Goal: Information Seeking & Learning: Check status

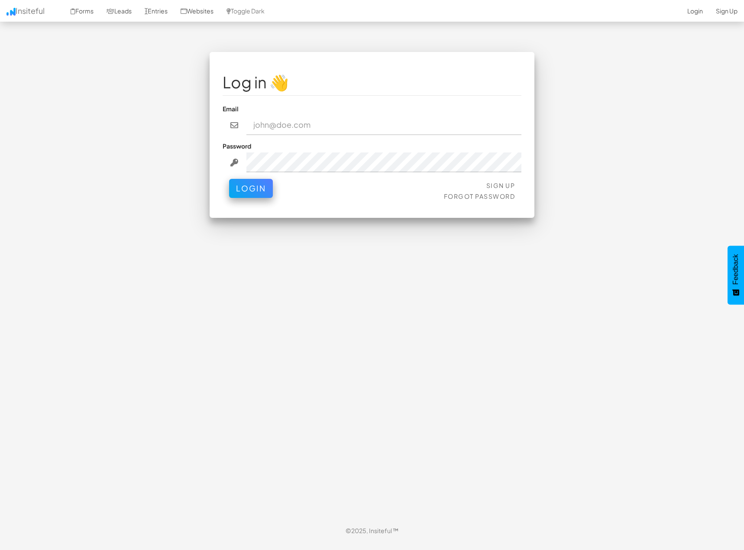
click at [287, 123] on input "email" at bounding box center [383, 125] width 275 height 20
type input "admin@herenow.health"
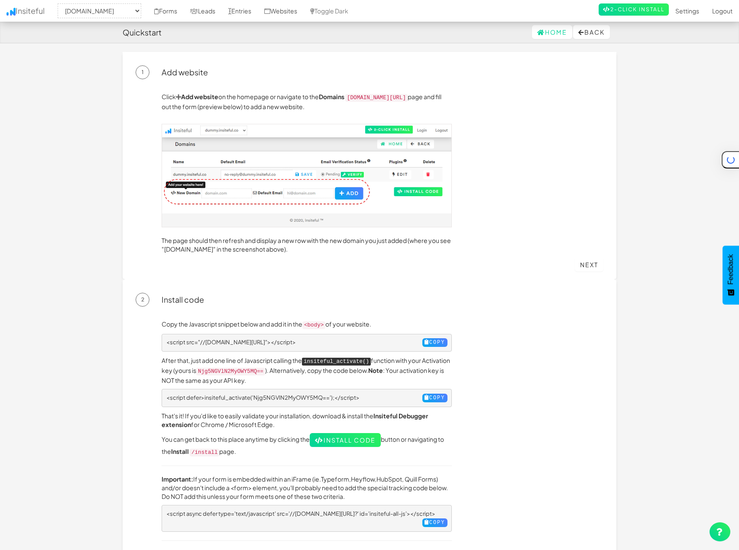
select select "2382"
click at [284, 10] on link "Websites" at bounding box center [281, 11] width 46 height 22
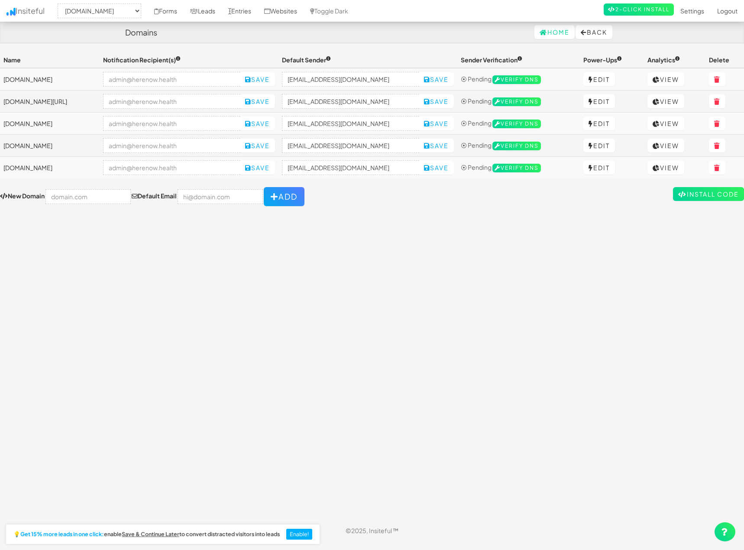
select select "2382"
click at [671, 123] on link "View" at bounding box center [665, 123] width 37 height 14
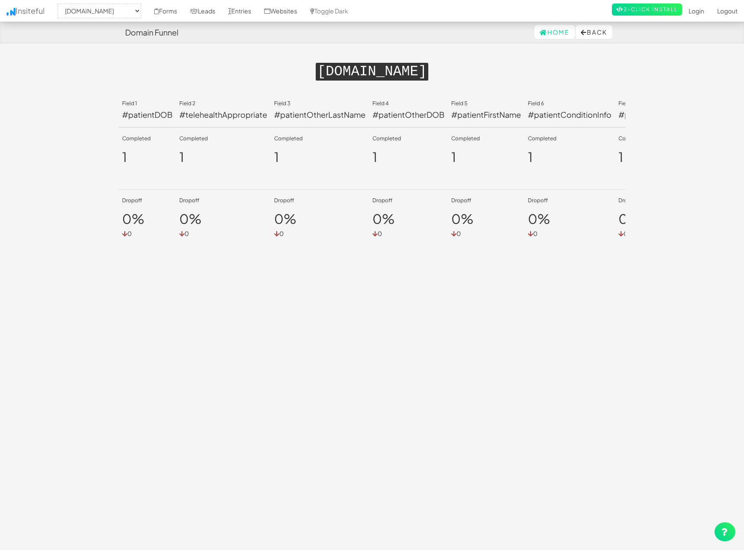
select select "2382"
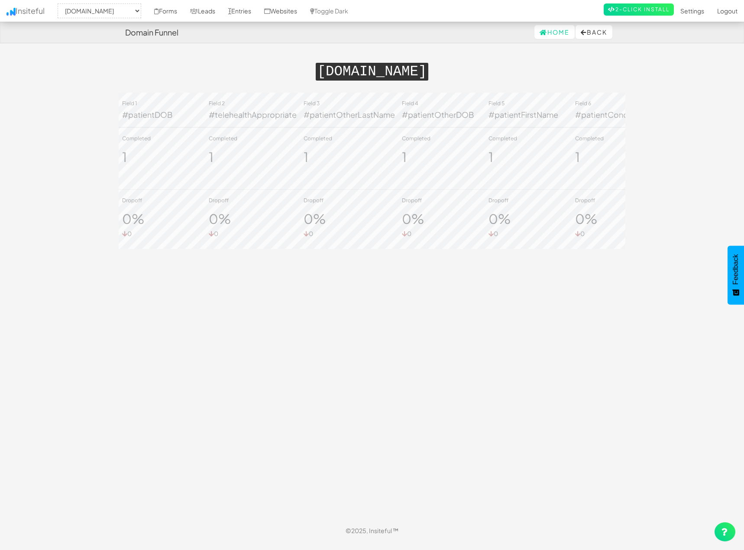
click at [164, 64] on h1 "[DOMAIN_NAME]" at bounding box center [372, 70] width 507 height 19
click at [206, 6] on link "Leads" at bounding box center [203, 11] width 38 height 22
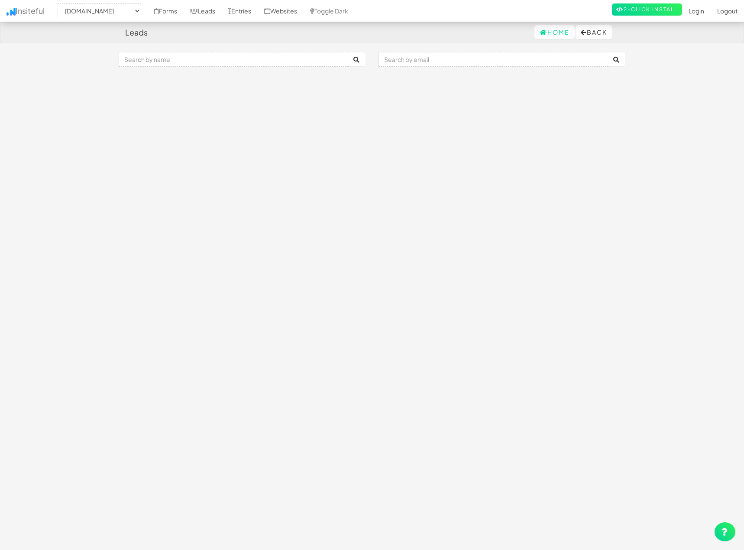
select select "2382"
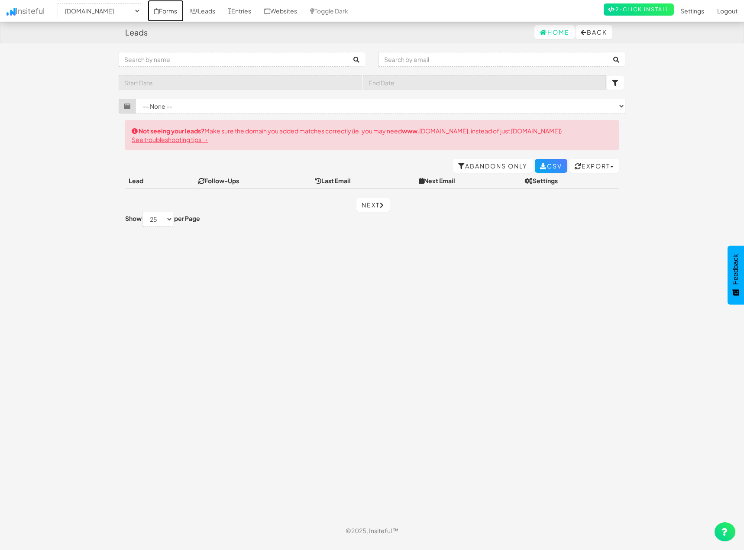
click at [173, 13] on link "Forms" at bounding box center [166, 11] width 36 height 22
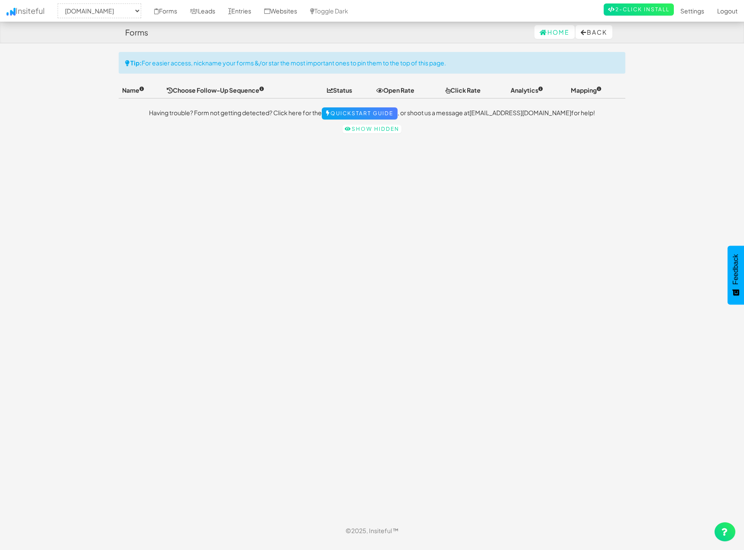
select select "2382"
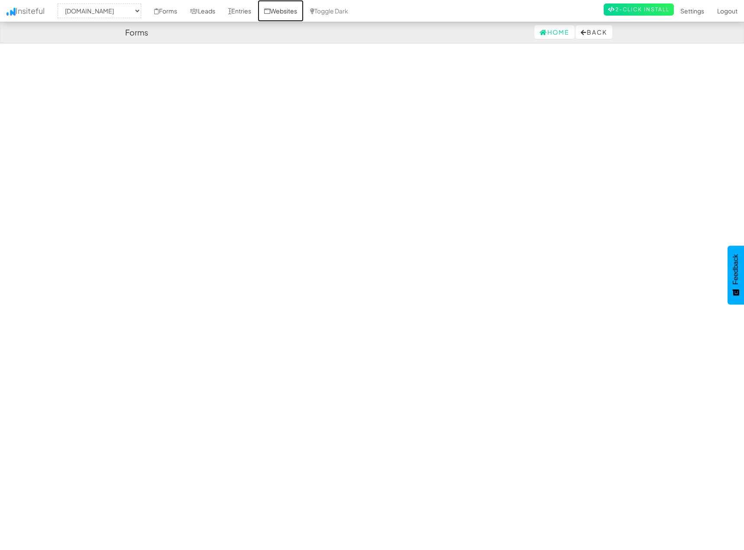
click at [282, 7] on link "Websites" at bounding box center [281, 11] width 46 height 22
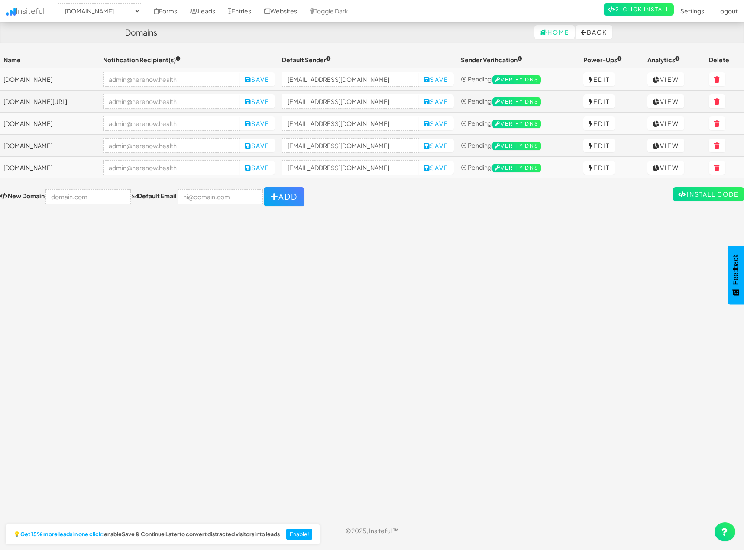
select select "2382"
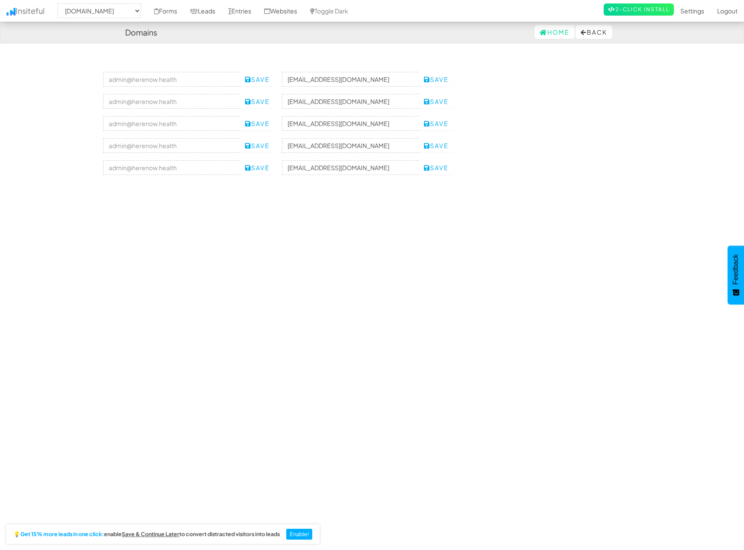
click at [677, 125] on link "View" at bounding box center [665, 123] width 37 height 14
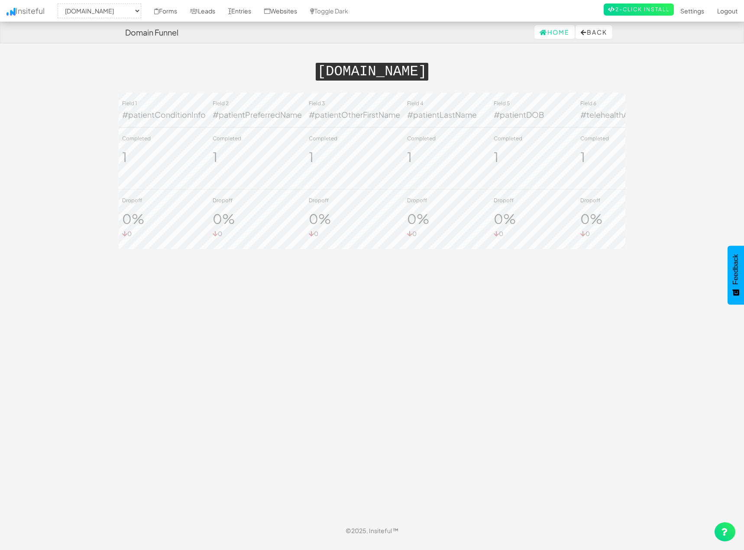
select select "2382"
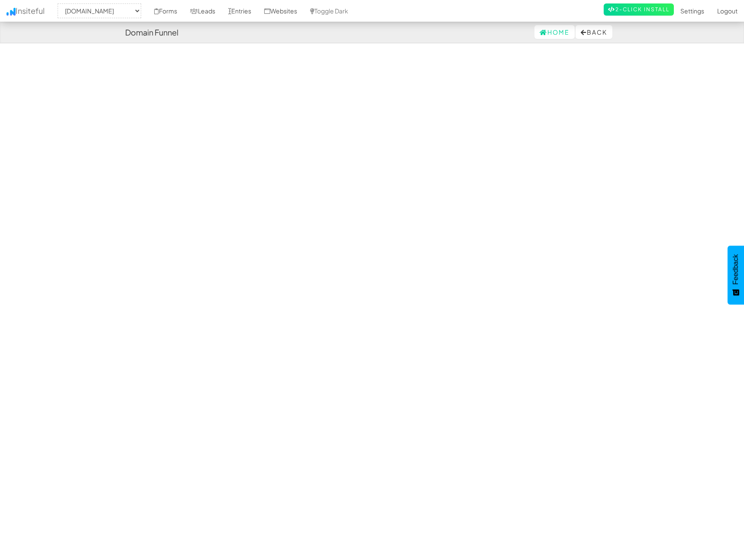
scroll to position [0, 322]
click at [597, 35] on button "Back" at bounding box center [593, 32] width 37 height 14
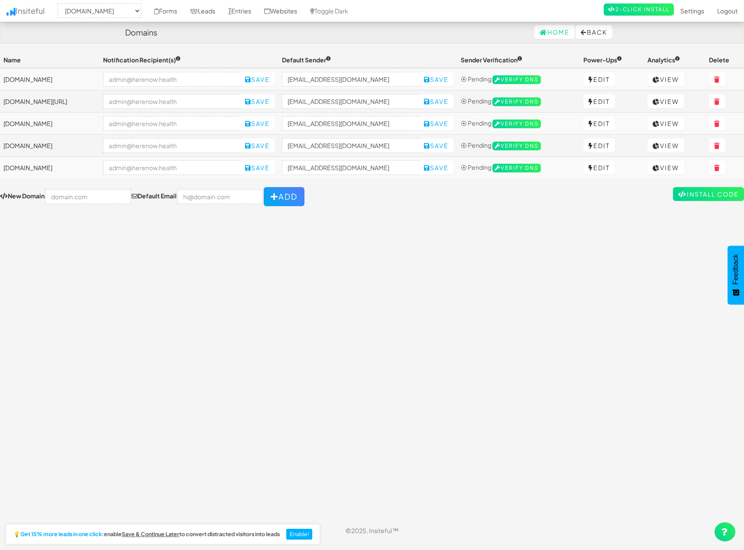
select select "2382"
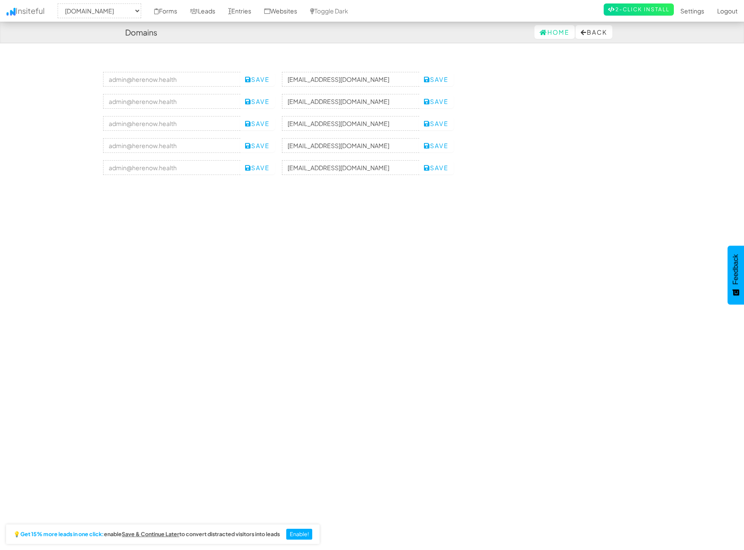
click at [668, 124] on link "View" at bounding box center [665, 123] width 37 height 14
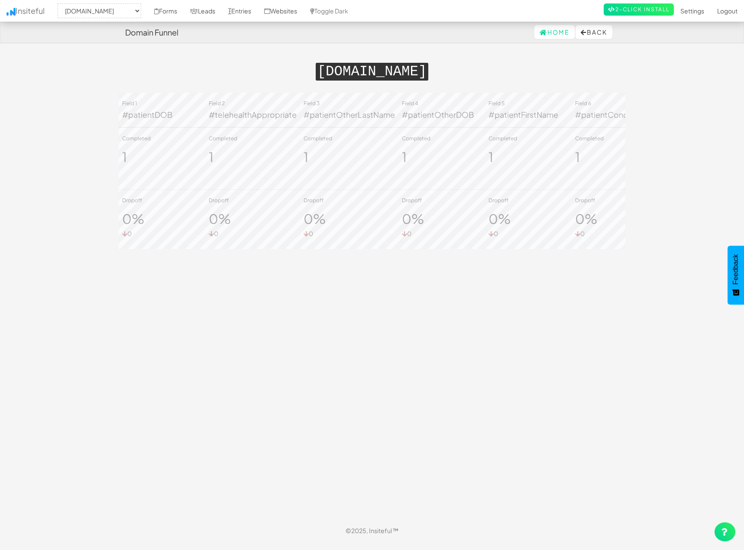
select select "2382"
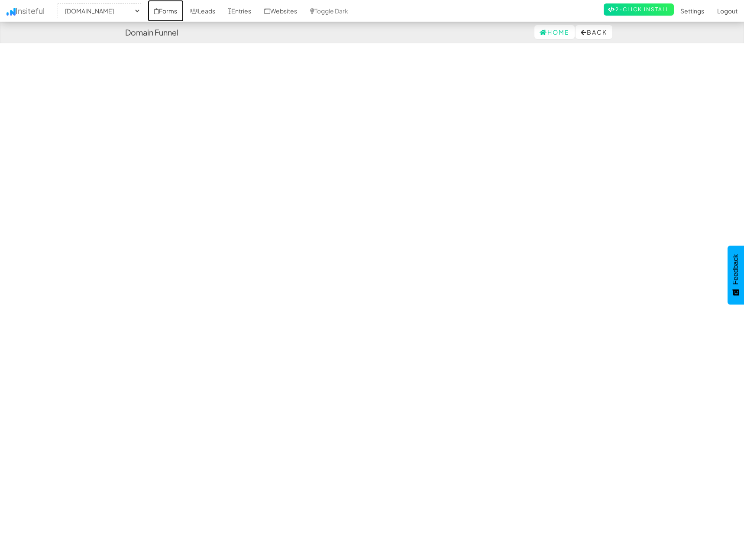
click at [165, 10] on link "Forms" at bounding box center [166, 11] width 36 height 22
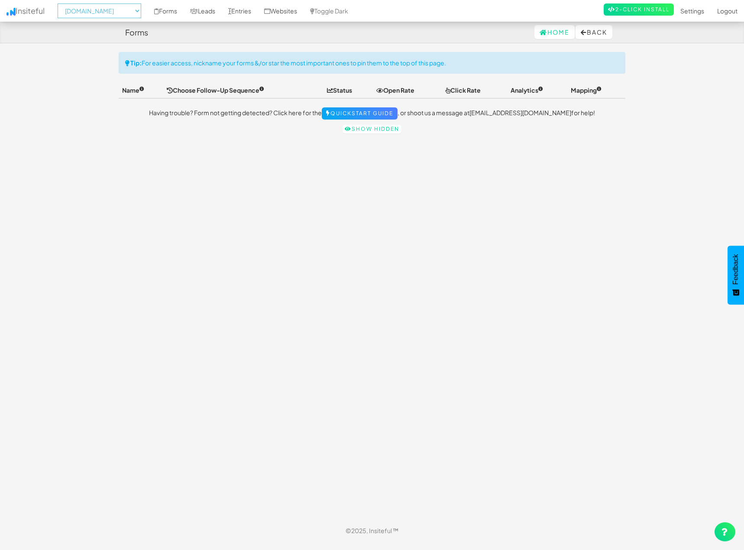
click at [141, 10] on select "-- None -- [DOMAIN_NAME] [DOMAIN_NAME] [DOMAIN_NAME] [DOMAIN_NAME][URL] [DOMAIN…" at bounding box center [100, 10] width 84 height 15
select select "2385"
click at [60, 3] on select "-- None -- herenow-production.up.railway.app herenow.health signup.herenow.heal…" at bounding box center [100, 10] width 84 height 15
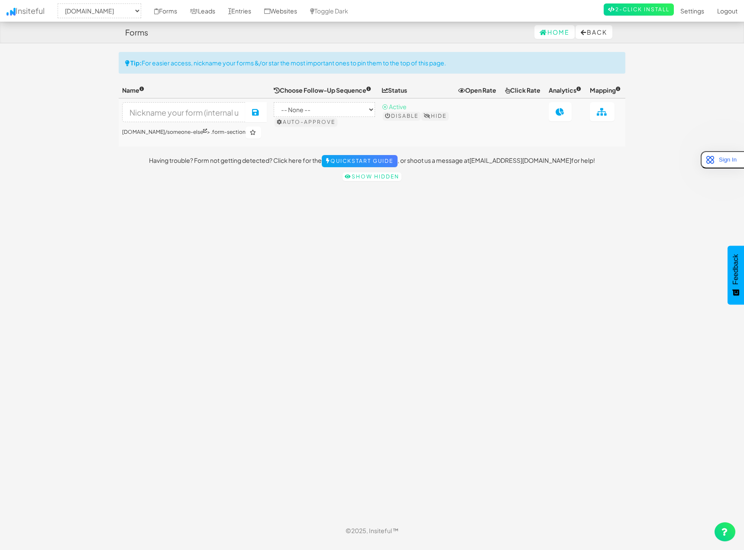
select select "2385"
click at [325, 117] on select "-- None --" at bounding box center [324, 109] width 101 height 15
click at [215, 121] on input at bounding box center [183, 112] width 123 height 20
click at [291, 10] on link "Websites" at bounding box center [281, 11] width 46 height 22
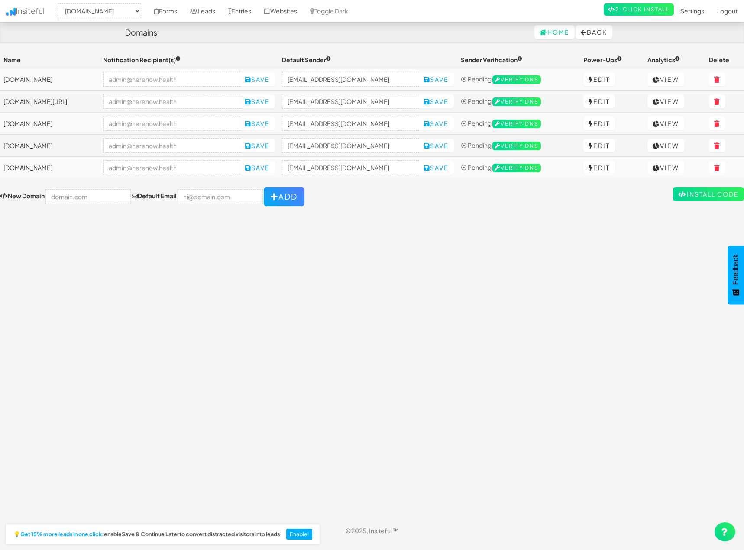
select select "2385"
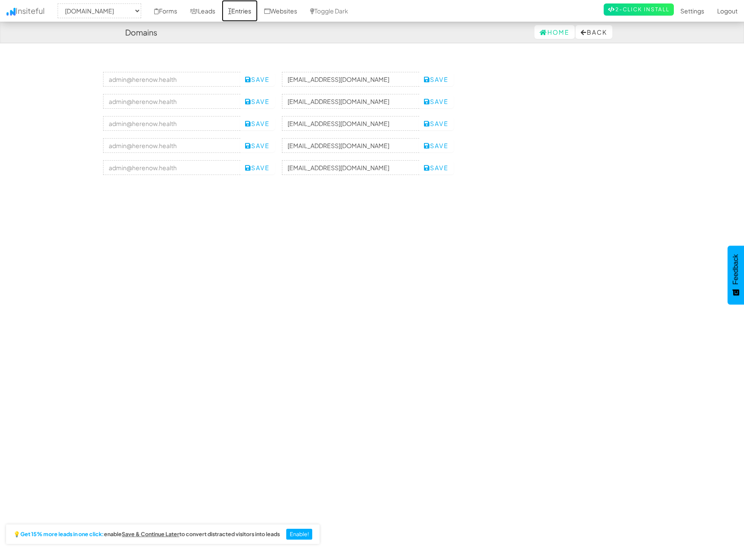
click at [249, 12] on link "Entries" at bounding box center [240, 11] width 36 height 22
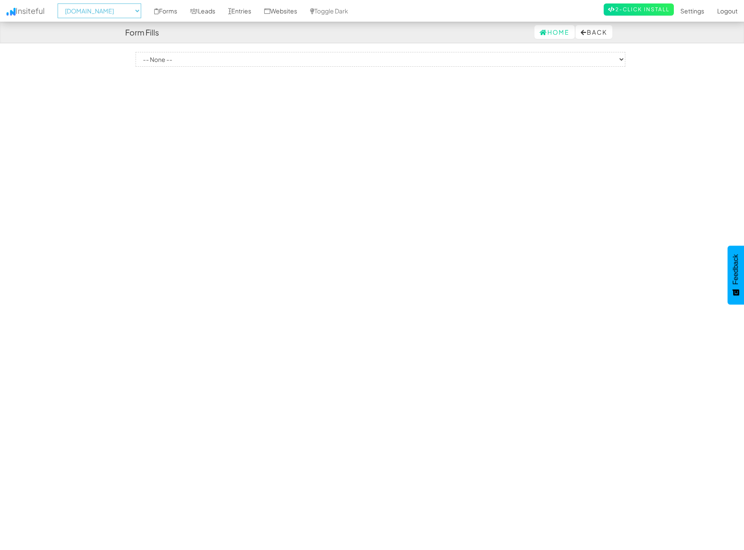
click at [141, 8] on select "-- None -- herenow-production.up.railway.app herenow.health signup.herenow.heal…" at bounding box center [100, 10] width 84 height 15
select select "2389"
click at [60, 3] on select "-- None -- herenow-production.up.railway.app herenow.health signup.herenow.heal…" at bounding box center [100, 10] width 84 height 15
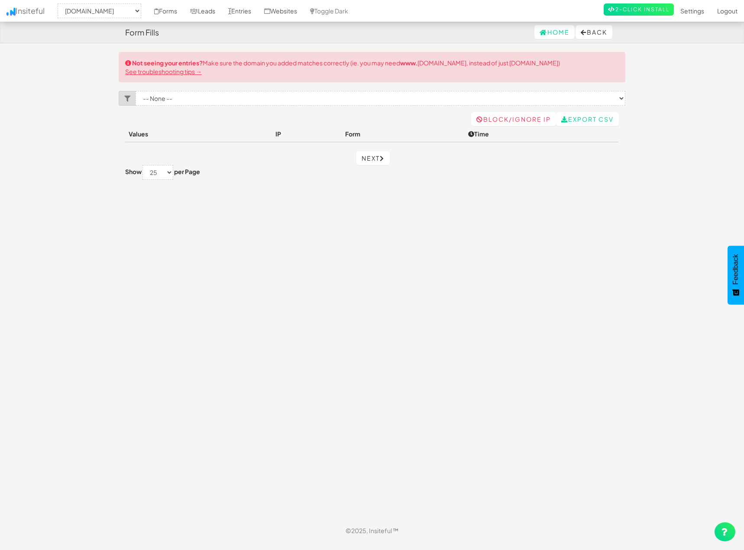
select select "2389"
click at [167, 104] on select "-- None --" at bounding box center [381, 98] width 490 height 15
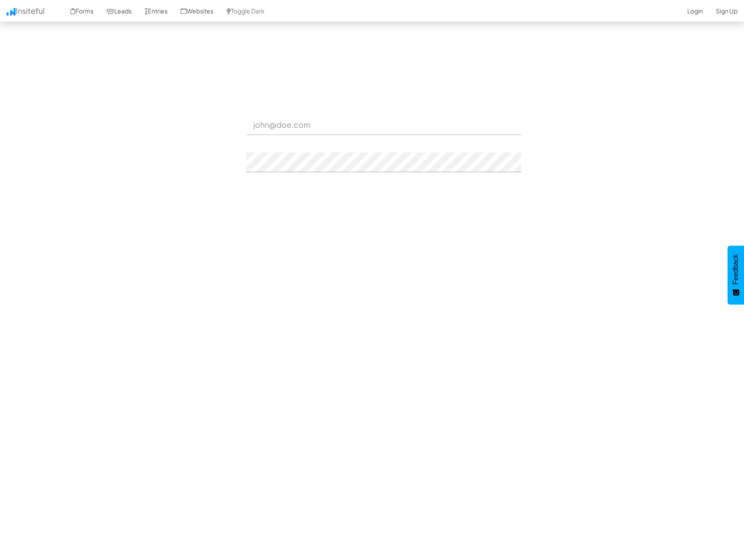
click at [307, 123] on input "email" at bounding box center [383, 125] width 275 height 20
click at [308, 129] on input "email" at bounding box center [383, 125] width 275 height 20
click at [0, 541] on com-1password-button at bounding box center [0, 541] width 0 height 0
type input "[EMAIL_ADDRESS][DOMAIN_NAME]"
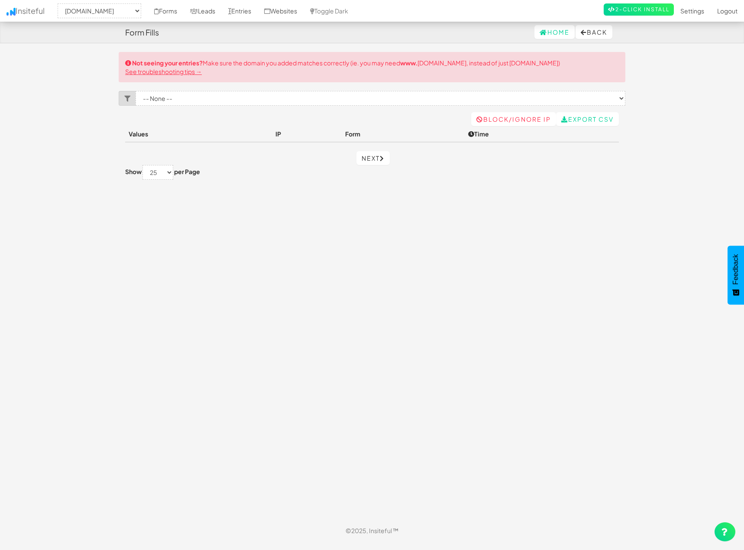
select select "2389"
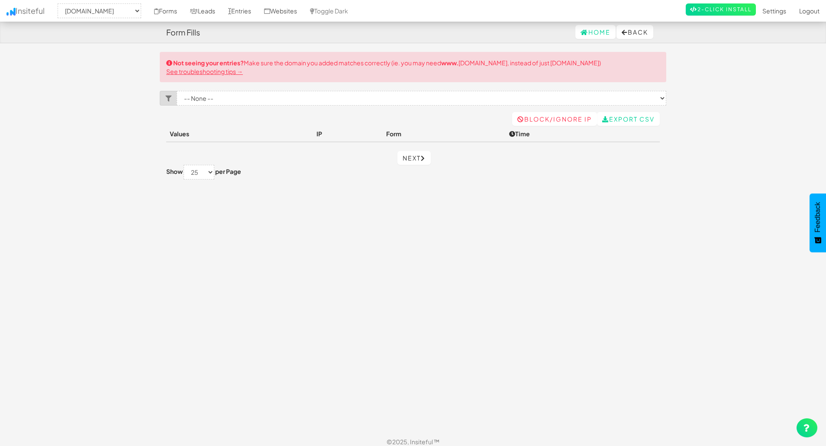
select select "2389"
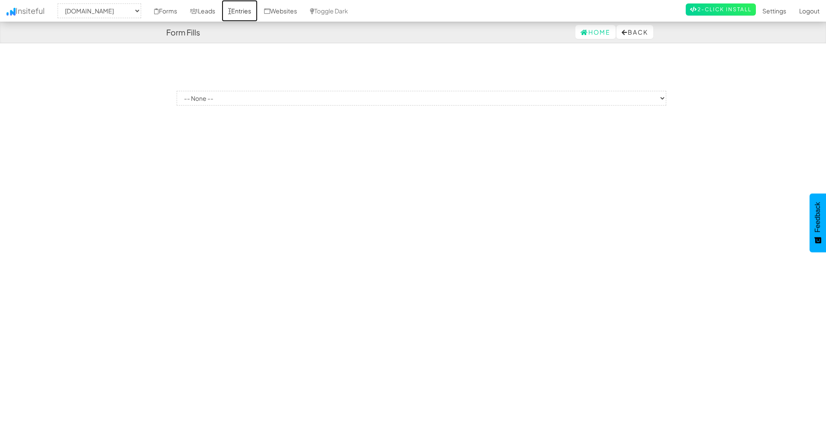
click at [247, 12] on link "Entries" at bounding box center [240, 11] width 36 height 22
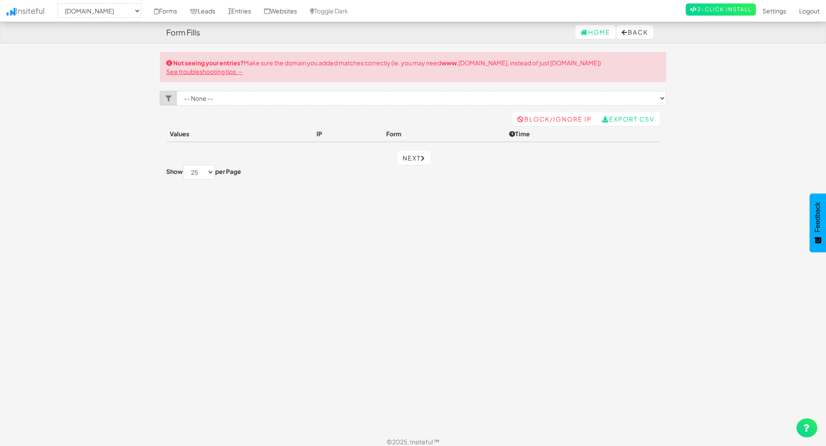
select select "2389"
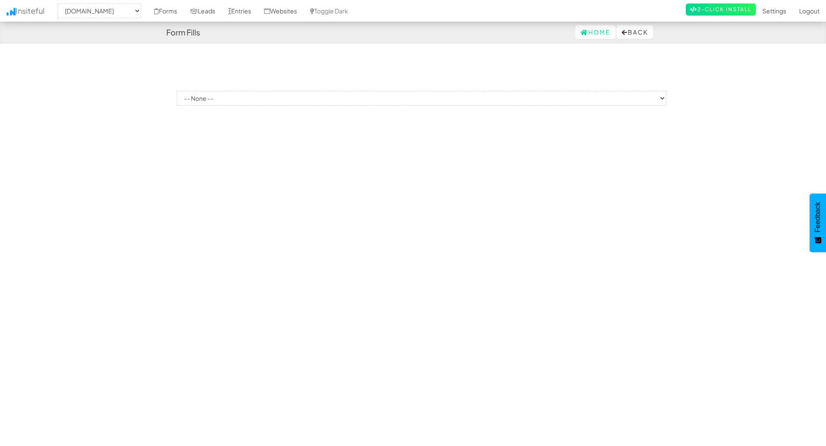
click at [255, 90] on div "Toggle navigation Insiteful -- None -- [DOMAIN_NAME] [DOMAIN_NAME] [DOMAIN_NAME…" at bounding box center [413, 82] width 507 height 60
click at [249, 98] on select "-- None --" at bounding box center [422, 98] width 490 height 15
click at [283, 11] on link "Websites" at bounding box center [281, 11] width 46 height 22
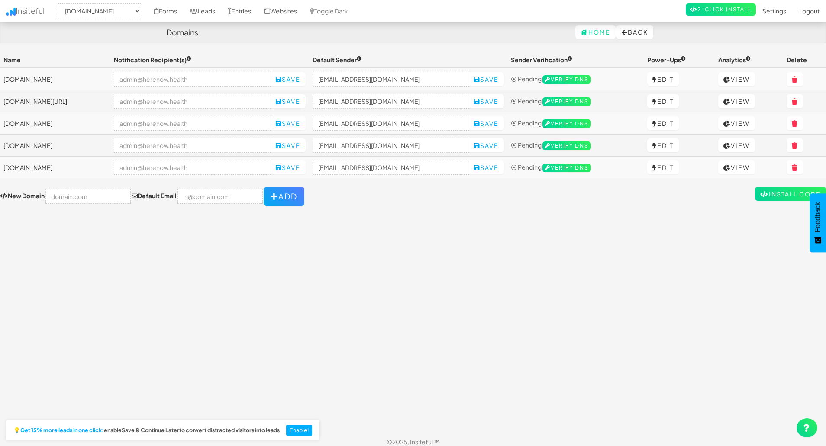
select select "2389"
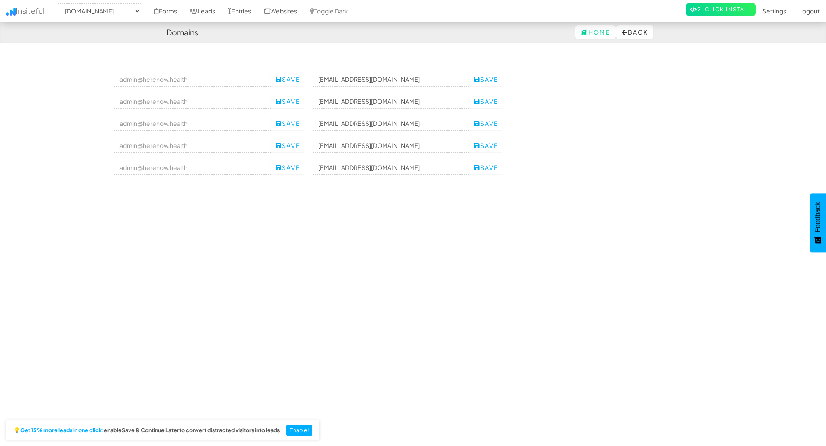
click at [746, 167] on link "View" at bounding box center [736, 168] width 37 height 14
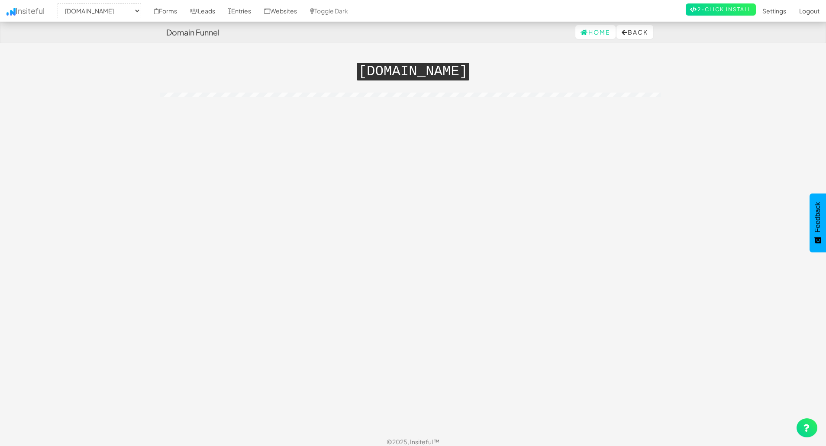
select select "2389"
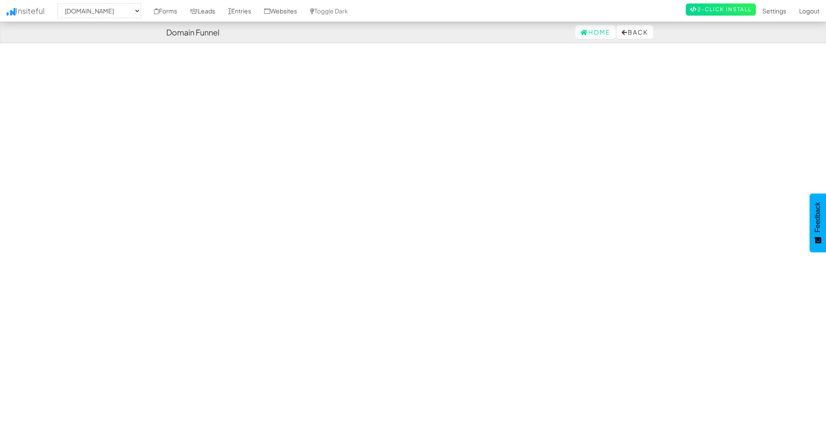
click at [245, 341] on div "Toggle navigation Insiteful -- None -- herenow-production.up.railway.app hereno…" at bounding box center [413, 241] width 507 height 379
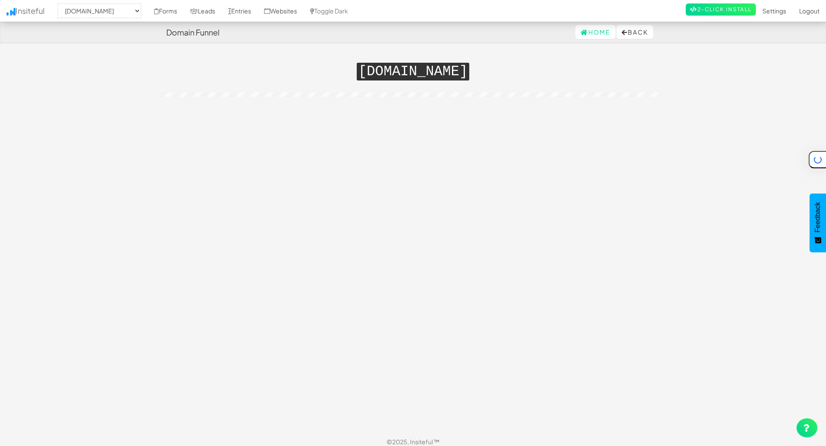
select select "2389"
click at [289, 12] on link "Websites" at bounding box center [281, 11] width 46 height 22
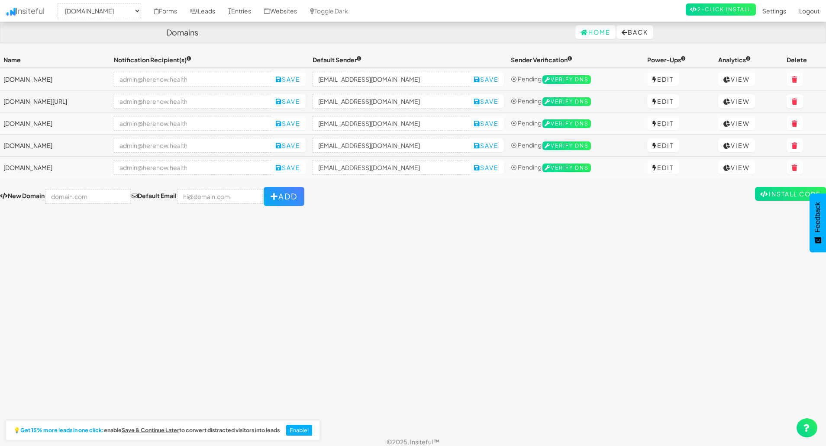
select select "2389"
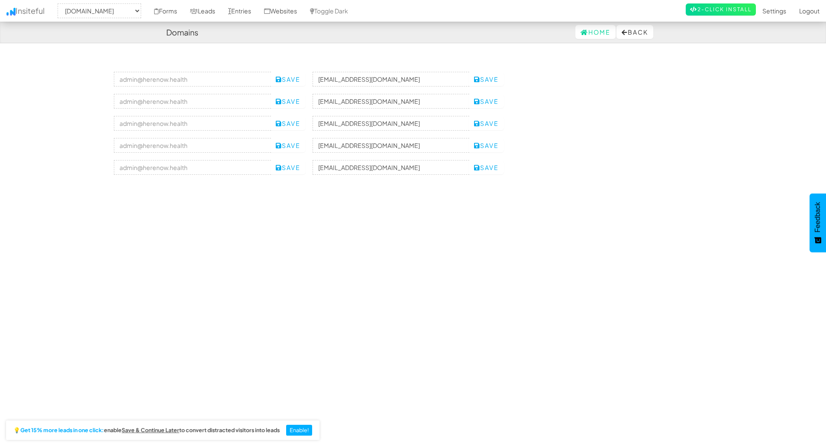
click at [742, 167] on link "View" at bounding box center [736, 168] width 37 height 14
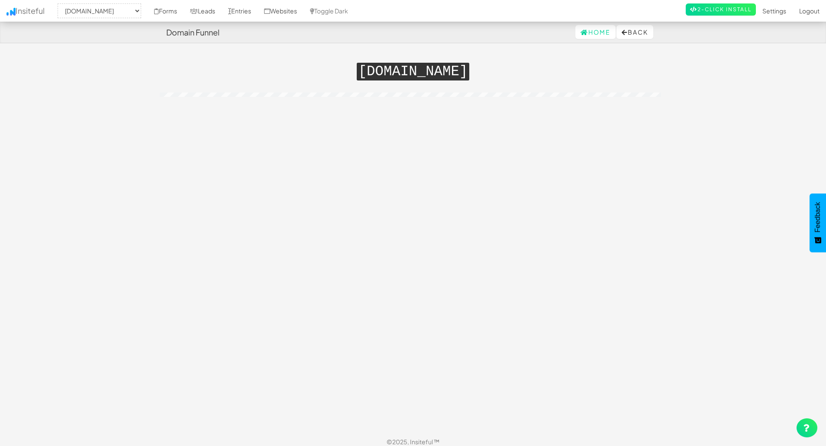
select select "2389"
click at [406, 195] on div "Toggle navigation Insiteful -- None -- herenow-production.up.railway.app hereno…" at bounding box center [413, 241] width 507 height 379
click at [176, 5] on link "Forms" at bounding box center [166, 11] width 36 height 22
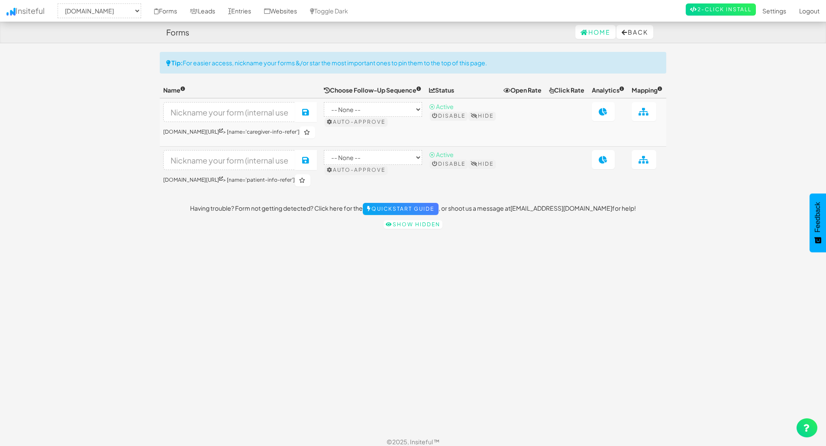
select select "2389"
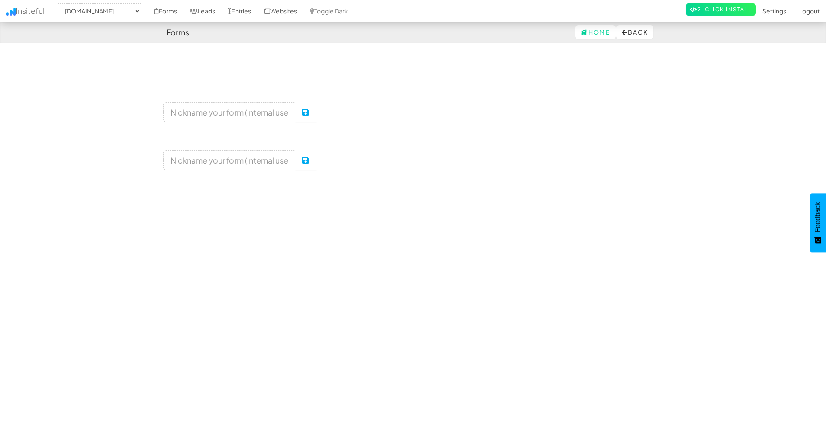
click at [598, 169] on link at bounding box center [603, 159] width 23 height 19
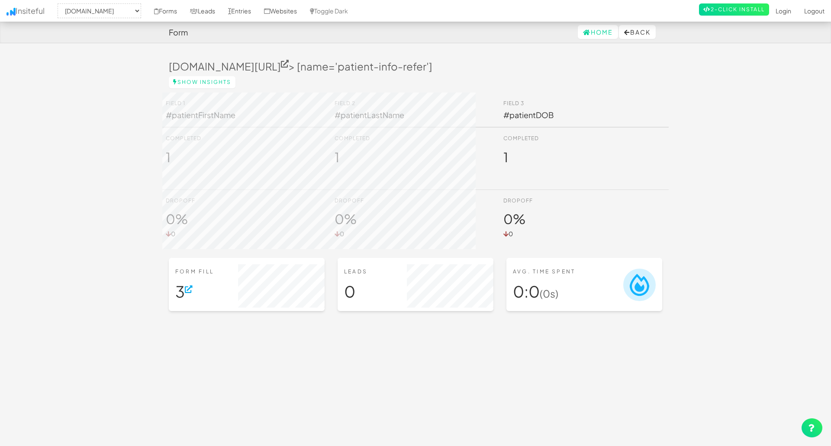
select select "2389"
click at [207, 284] on div "Form Fill 3" at bounding box center [247, 284] width 156 height 53
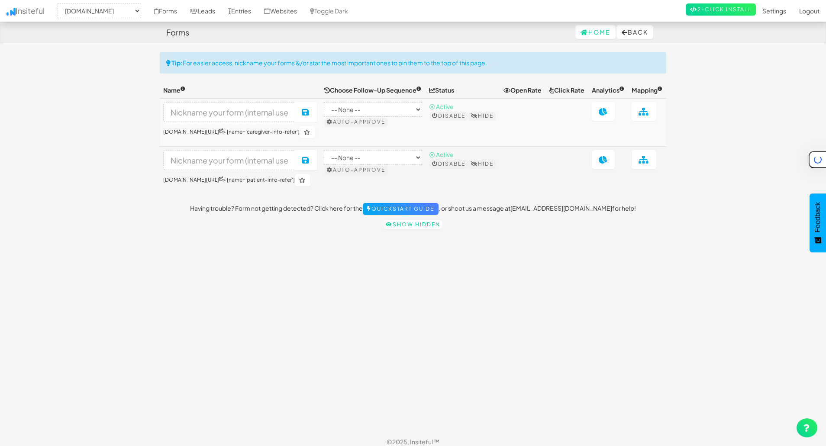
select select "2389"
click at [601, 116] on icon at bounding box center [603, 112] width 9 height 8
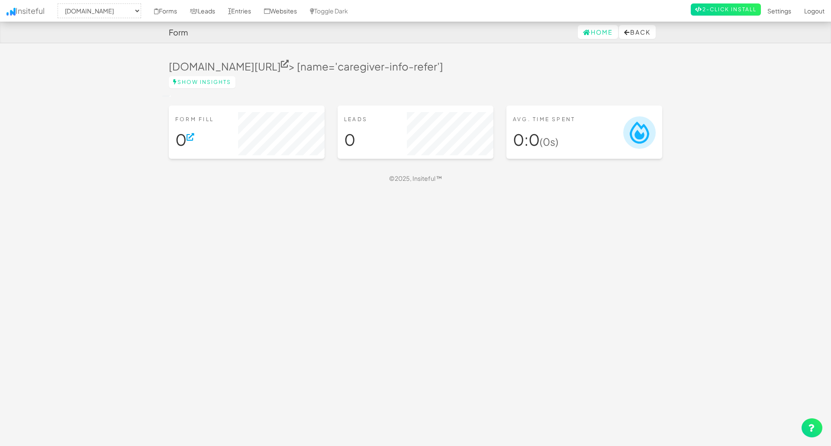
select select "2389"
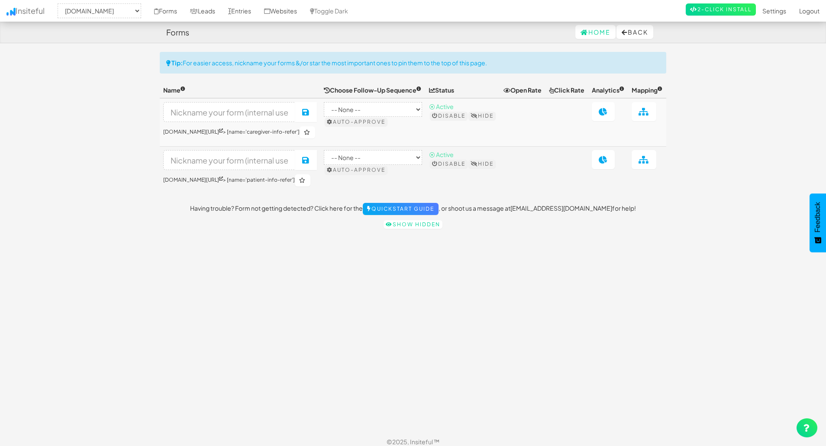
select select "2389"
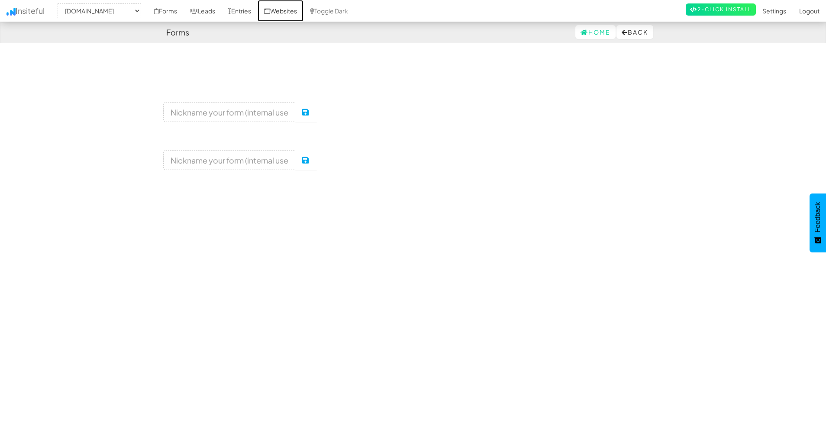
click at [294, 10] on link "Websites" at bounding box center [281, 11] width 46 height 22
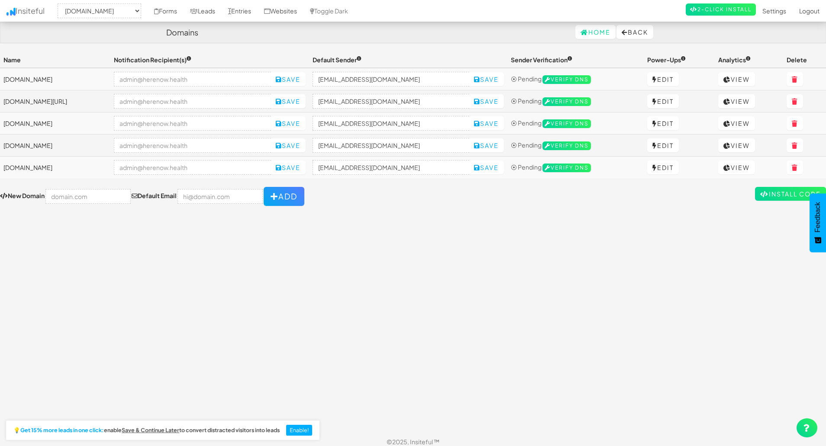
select select "2389"
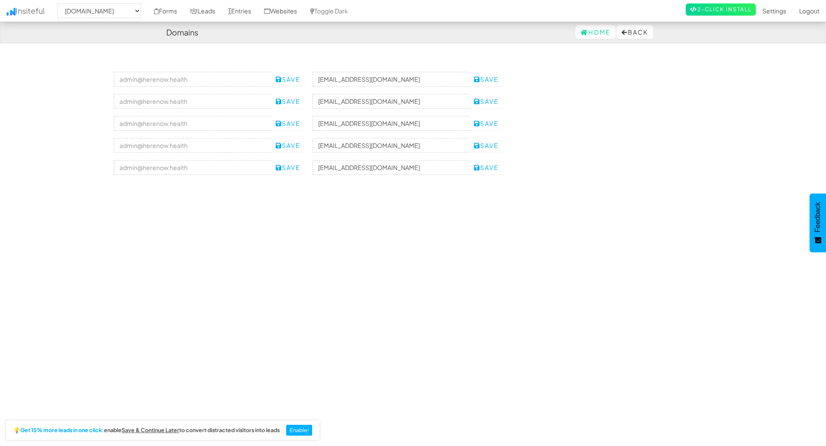
click at [731, 168] on icon at bounding box center [726, 168] width 7 height 6
click at [738, 127] on link "View" at bounding box center [736, 123] width 37 height 14
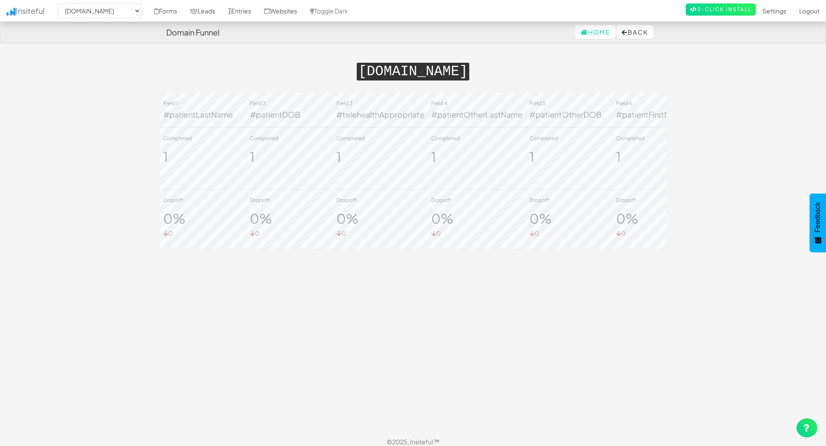
select select "2389"
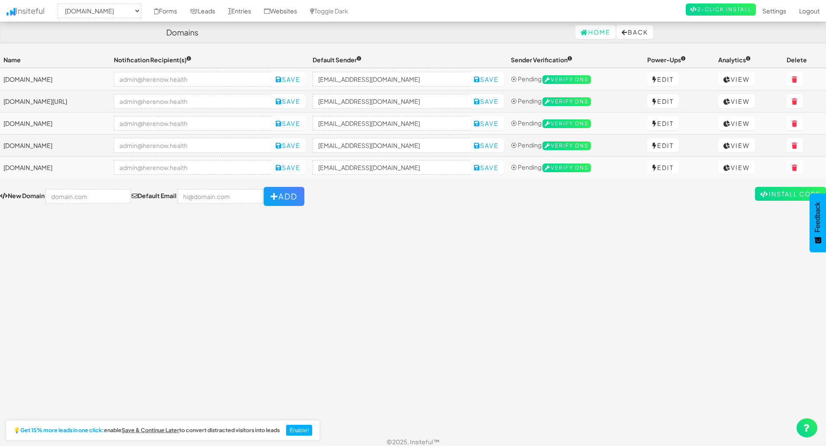
select select "2389"
click at [737, 167] on link "View" at bounding box center [736, 168] width 37 height 14
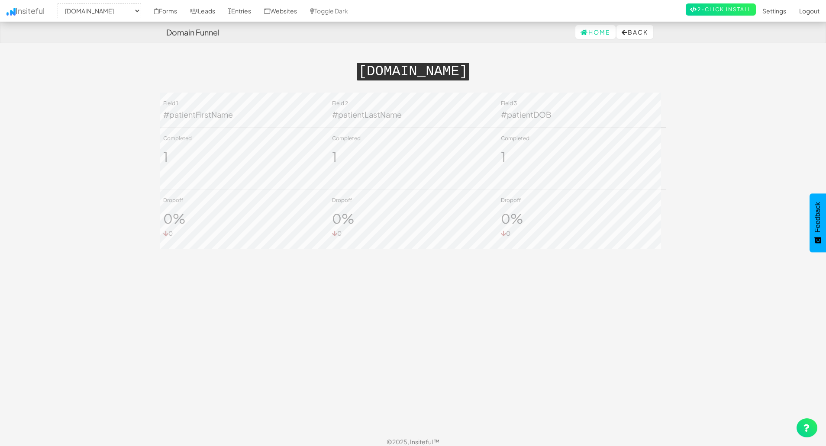
select select "2389"
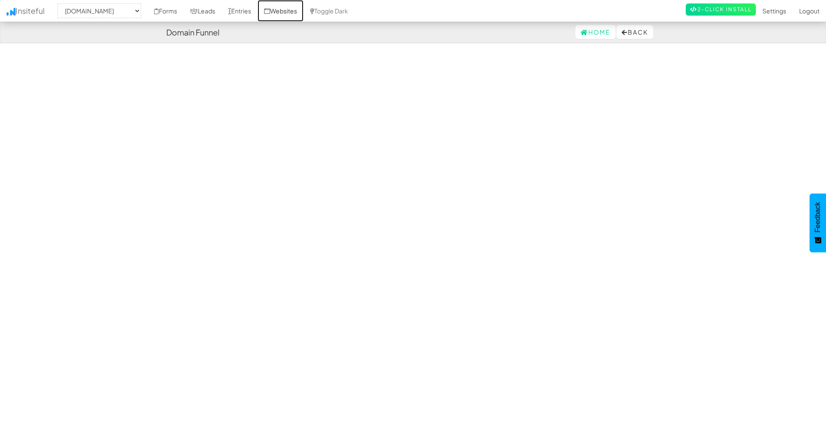
click at [286, 10] on link "Websites" at bounding box center [281, 11] width 46 height 22
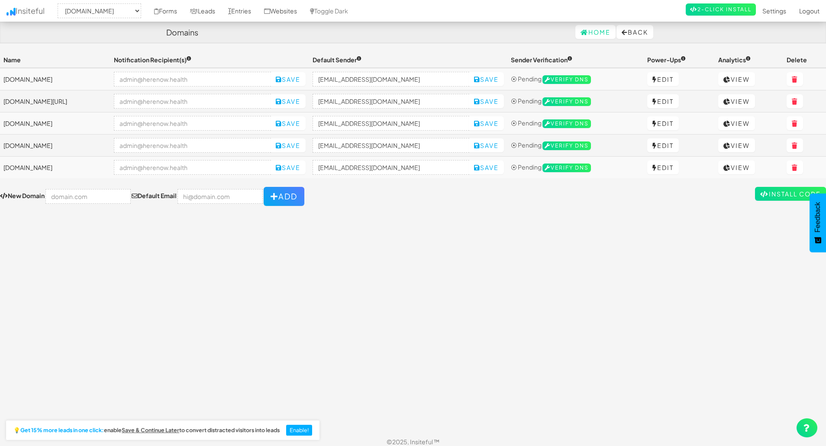
select select "2389"
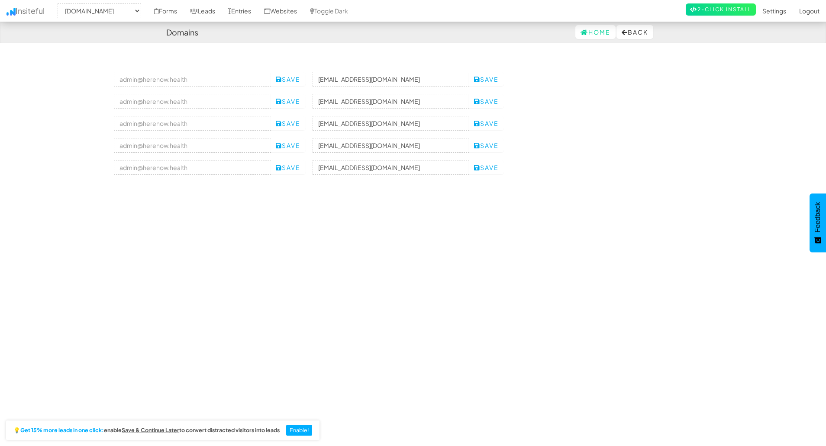
click at [740, 123] on link "View" at bounding box center [736, 123] width 37 height 14
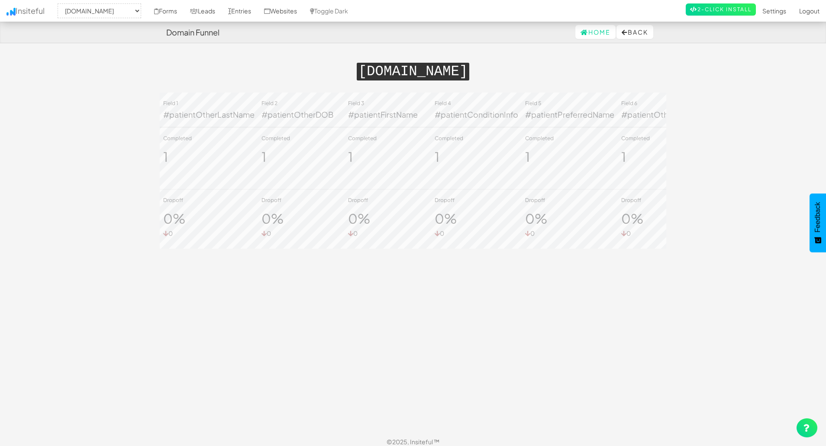
select select "2389"
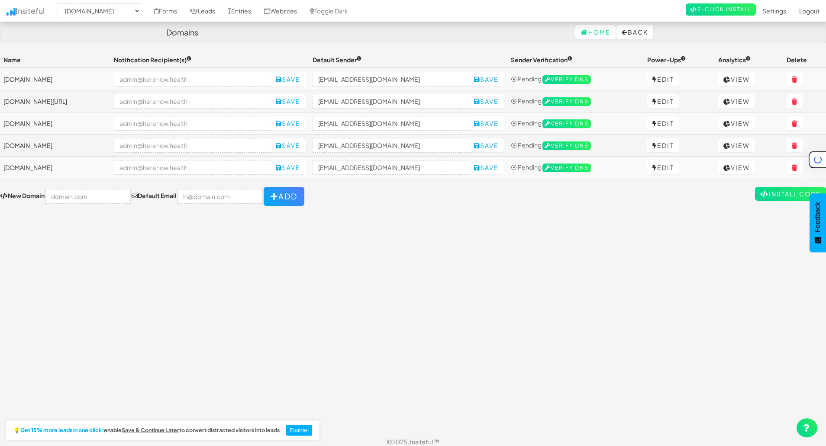
select select "2389"
click at [731, 167] on icon at bounding box center [726, 168] width 7 height 6
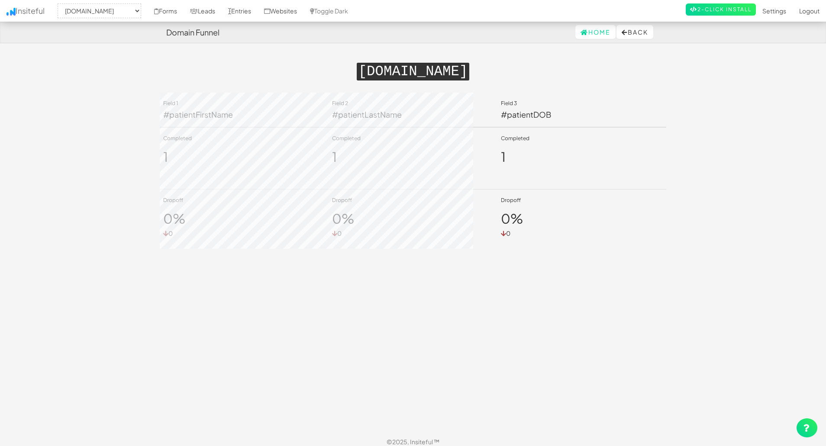
select select "2389"
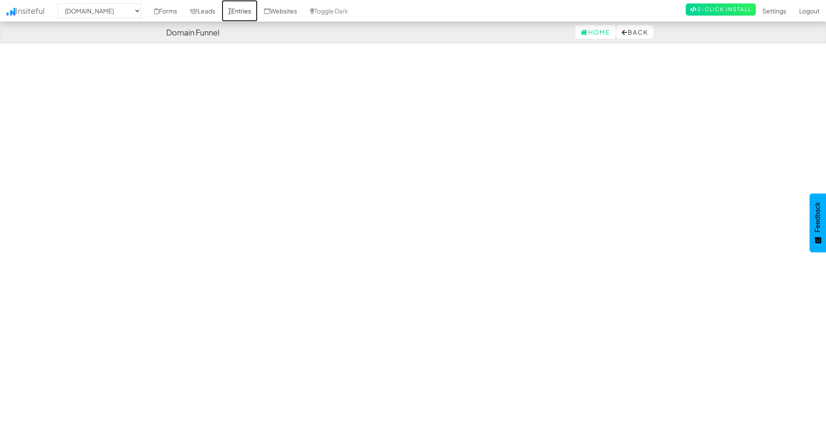
click at [255, 14] on link "Entries" at bounding box center [240, 11] width 36 height 22
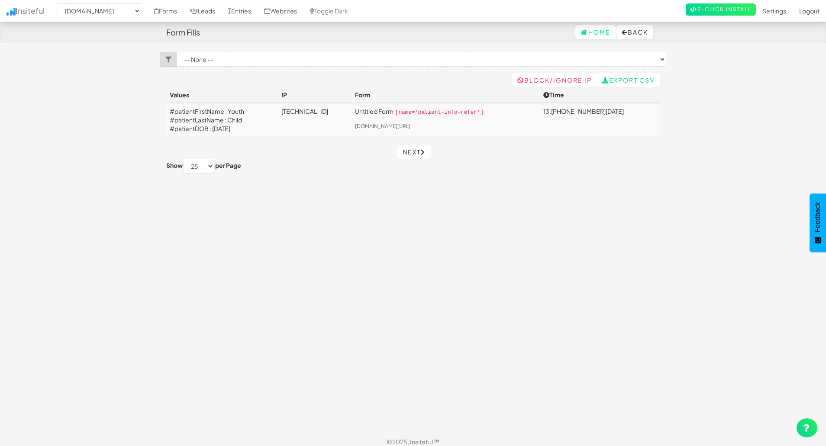
select select "2389"
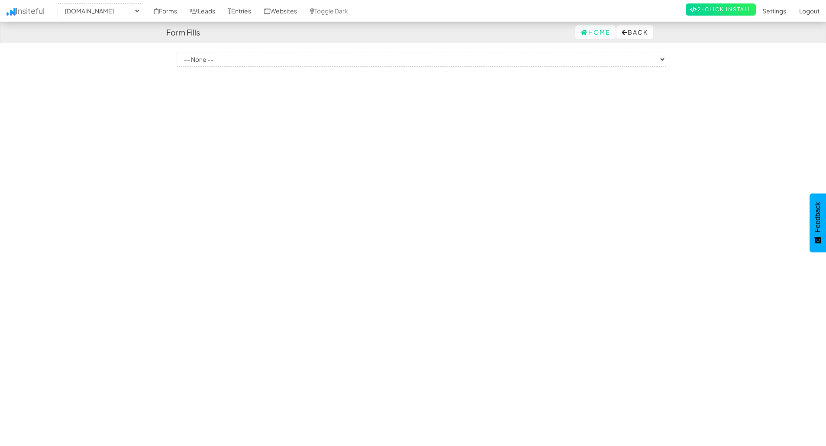
click at [410, 156] on link "Next" at bounding box center [413, 152] width 33 height 14
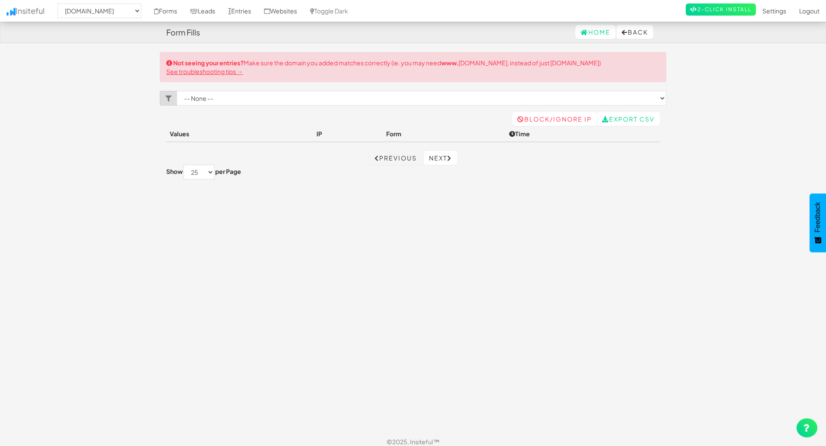
select select "2389"
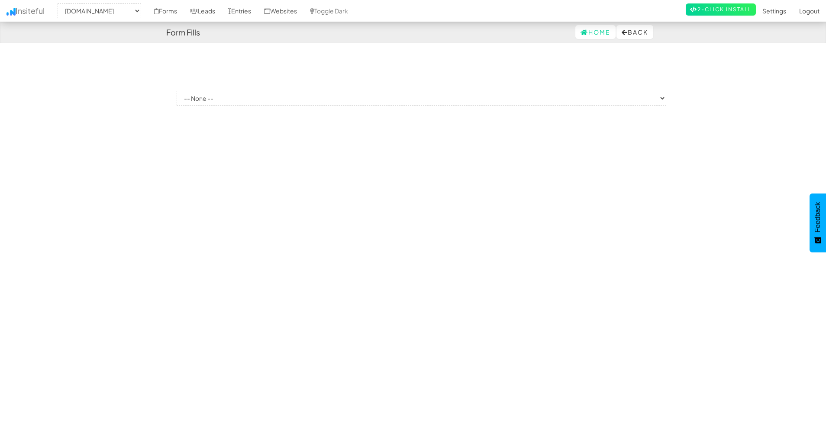
click at [444, 155] on link "Next" at bounding box center [440, 158] width 33 height 14
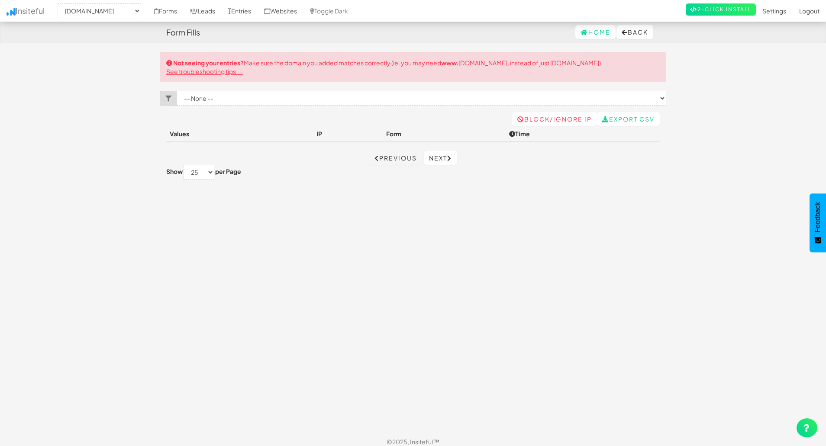
select select "2389"
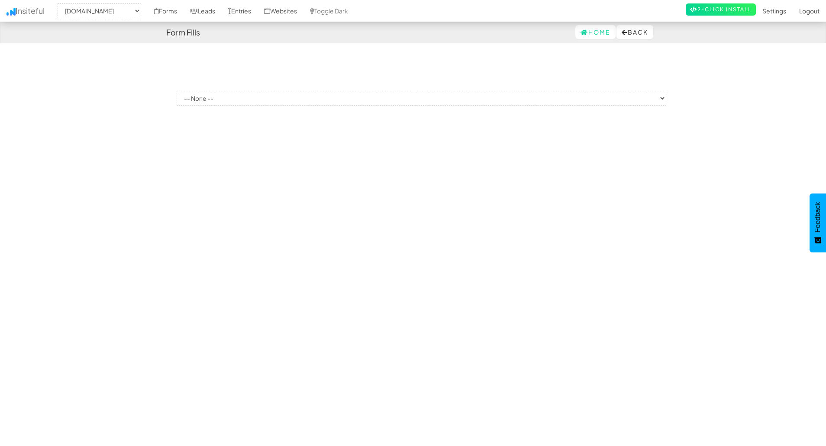
click at [380, 158] on link "Previous" at bounding box center [395, 158] width 53 height 14
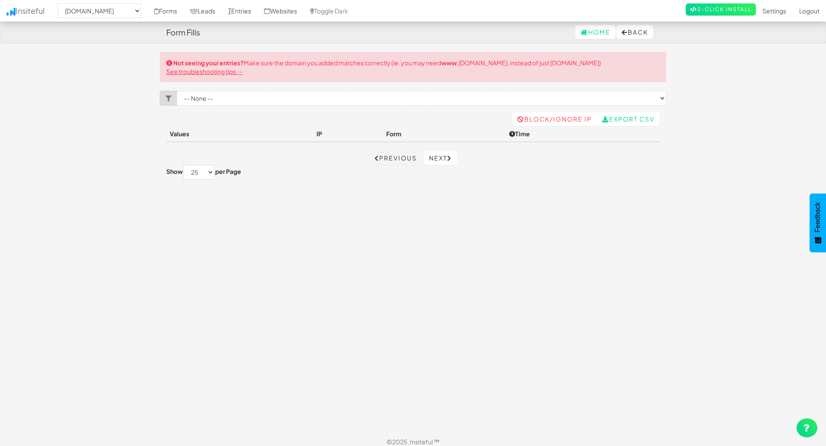
select select "2389"
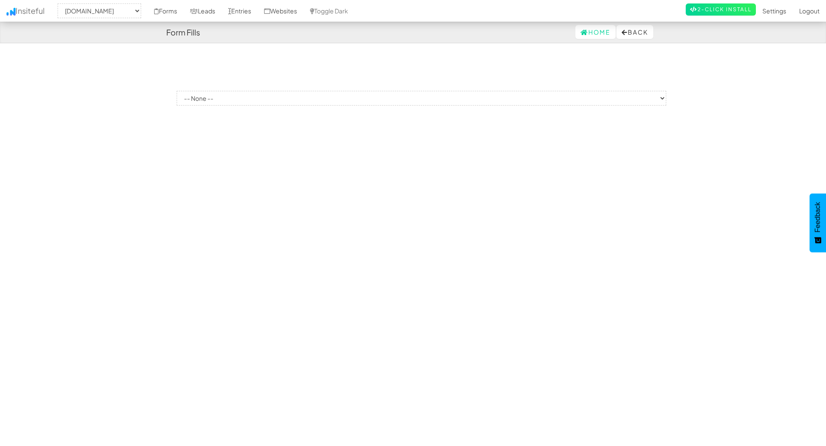
click at [380, 158] on link "Previous" at bounding box center [395, 158] width 53 height 14
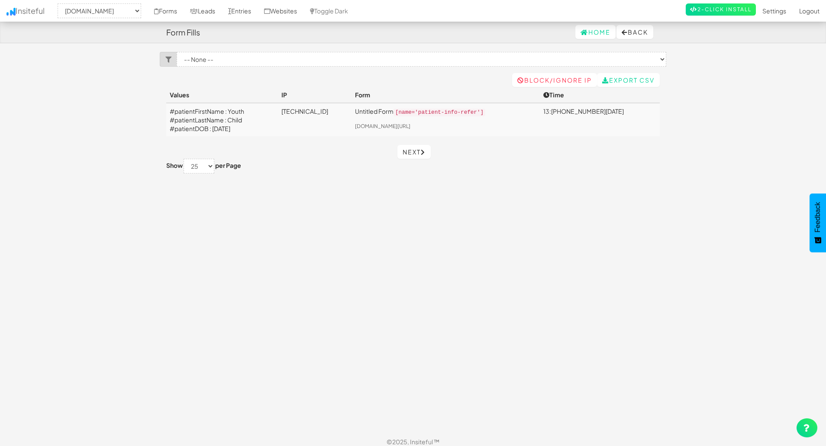
select select "2389"
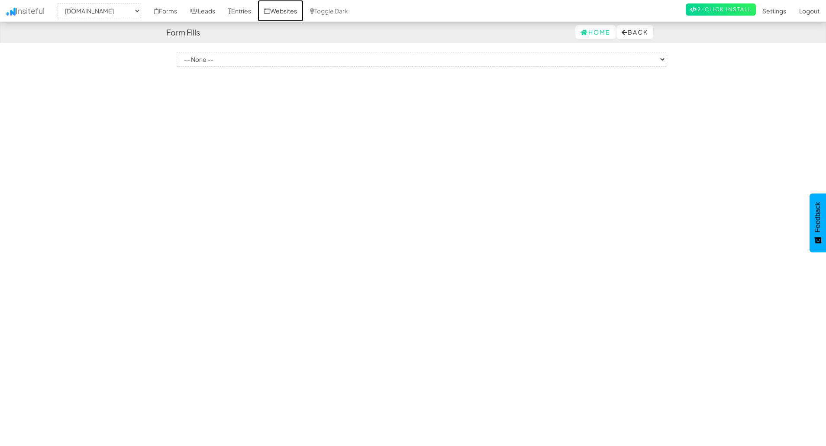
click at [301, 10] on link "Websites" at bounding box center [281, 11] width 46 height 22
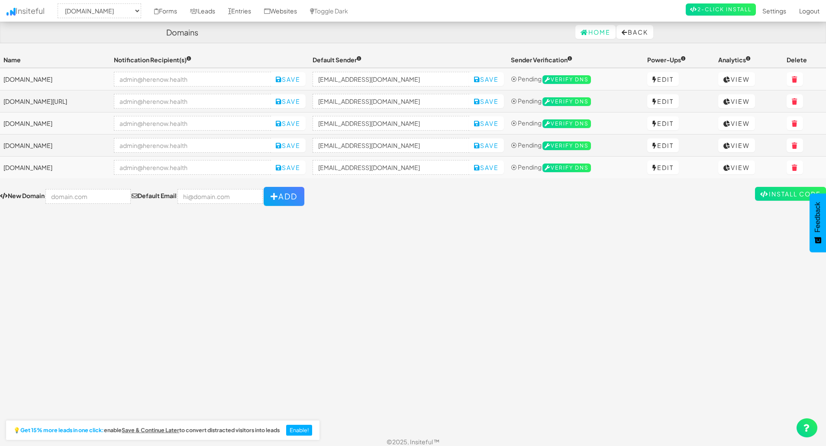
select select "2389"
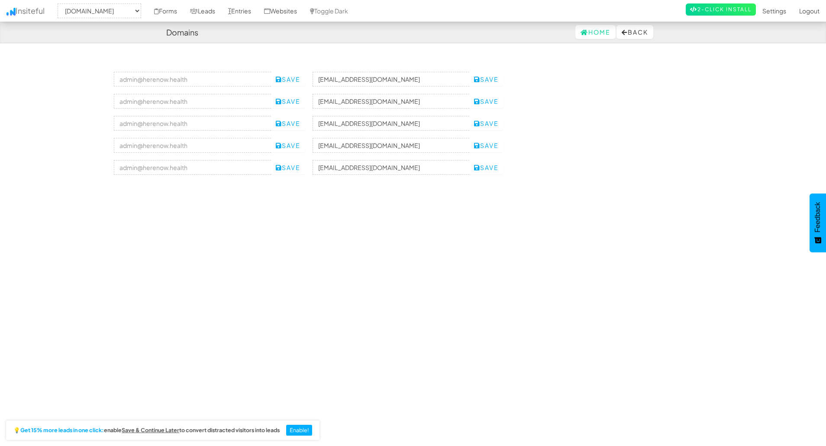
click at [110, 77] on td "[DOMAIN_NAME]" at bounding box center [55, 79] width 110 height 23
click at [726, 80] on link "View" at bounding box center [736, 79] width 37 height 14
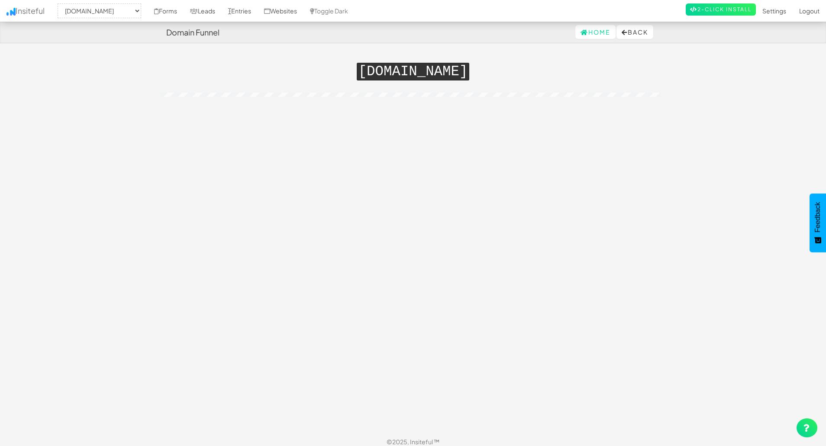
select select "2389"
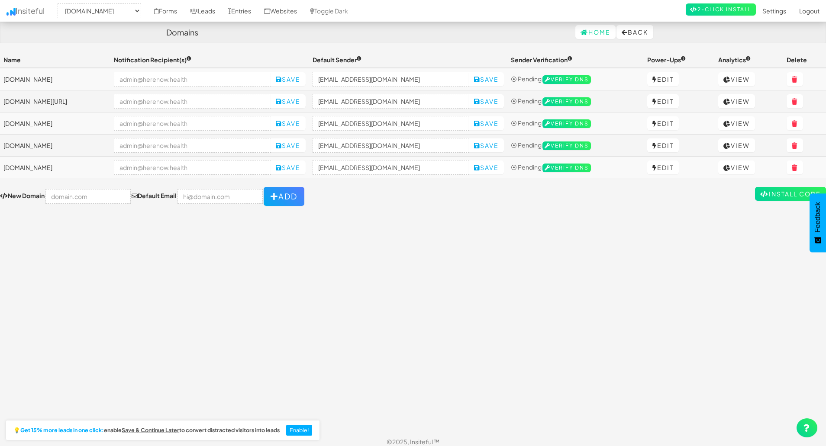
select select "2389"
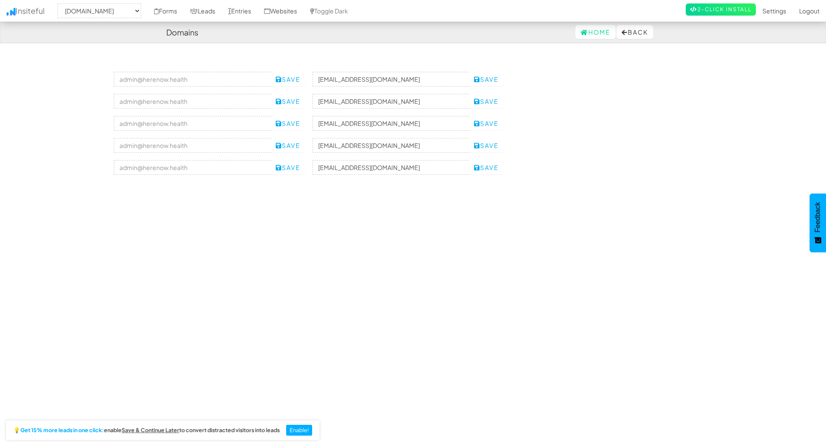
click at [798, 79] on icon at bounding box center [795, 80] width 6 height 6
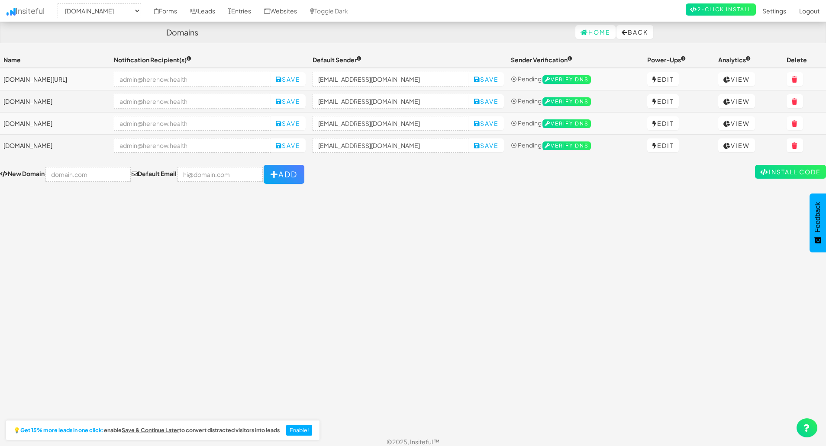
select select "2389"
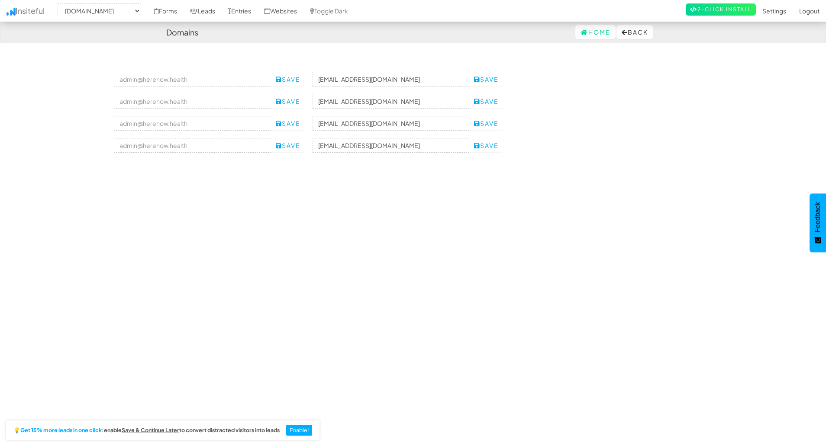
click at [797, 80] on icon at bounding box center [795, 80] width 6 height 6
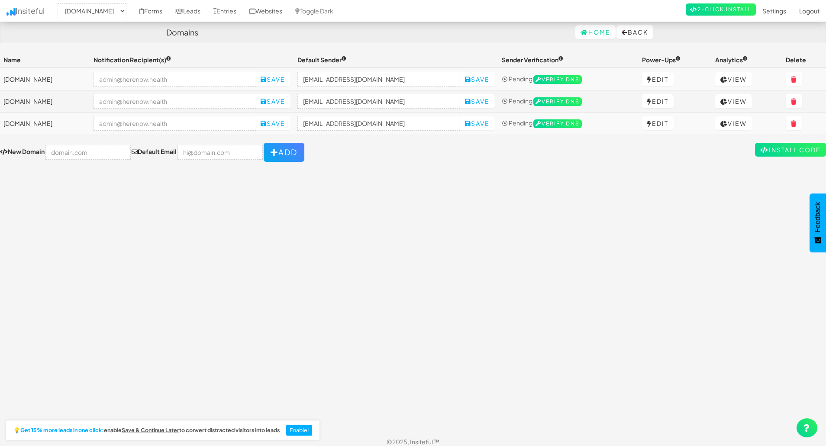
select select "2389"
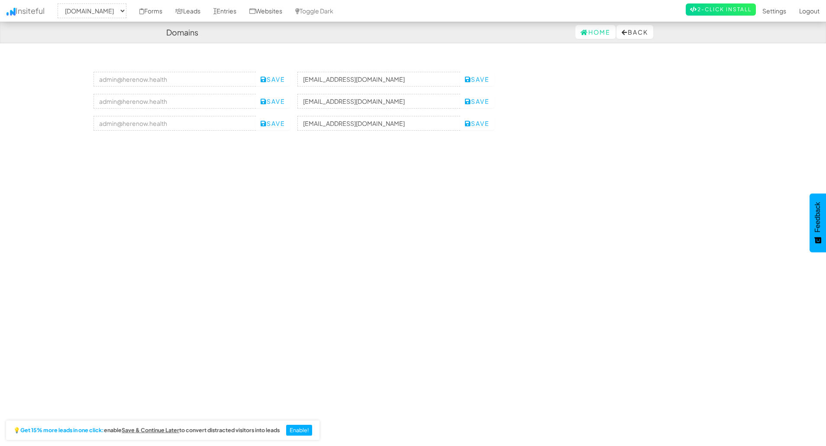
click at [766, 109] on td "View" at bounding box center [747, 101] width 71 height 22
click at [749, 104] on link "View" at bounding box center [733, 101] width 37 height 14
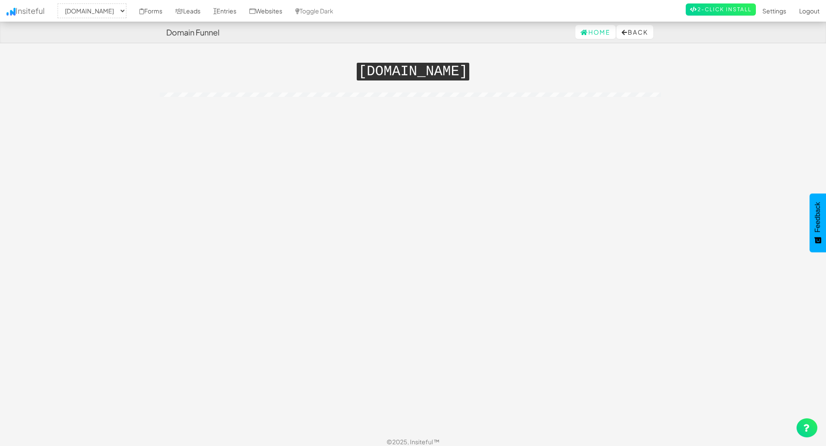
select select "2389"
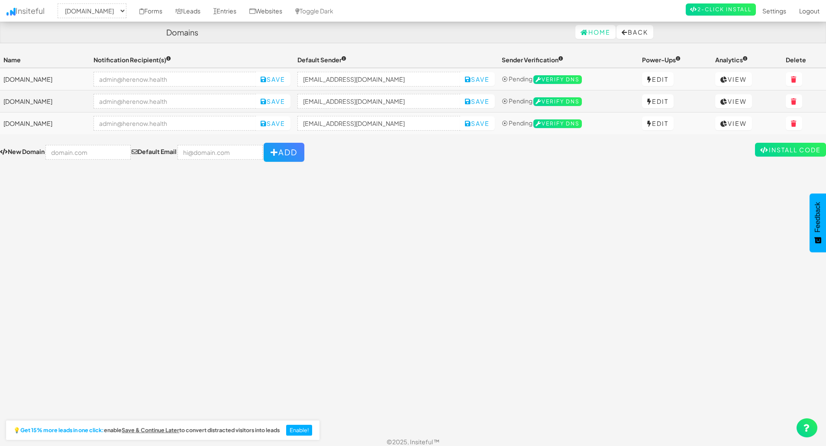
select select "2389"
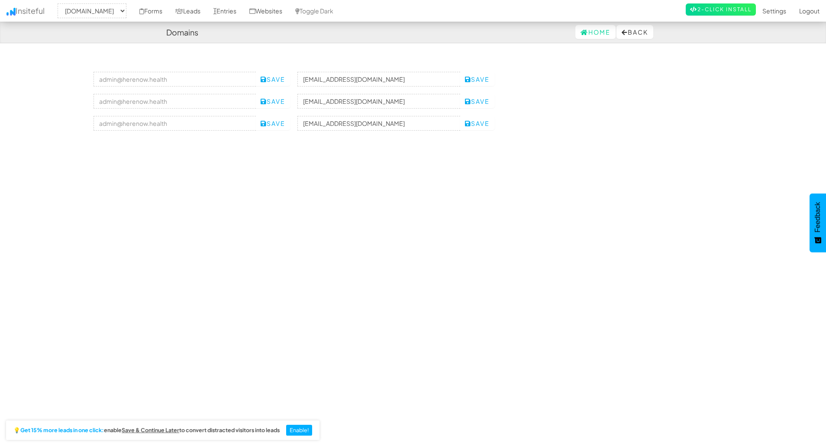
click at [797, 100] on icon at bounding box center [794, 102] width 6 height 6
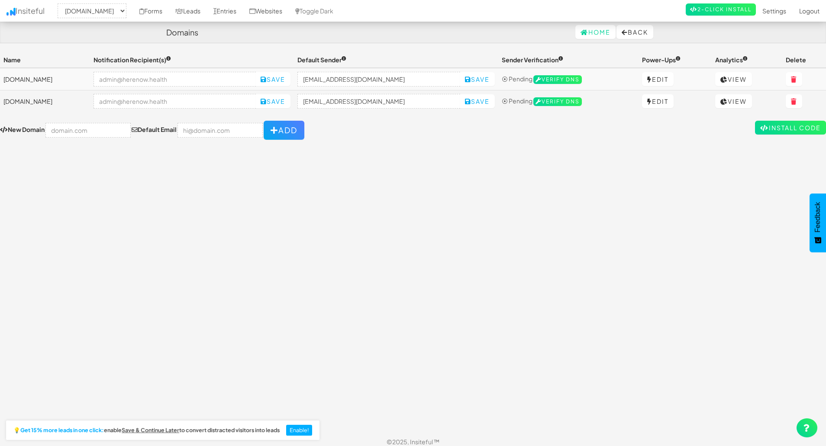
select select "2389"
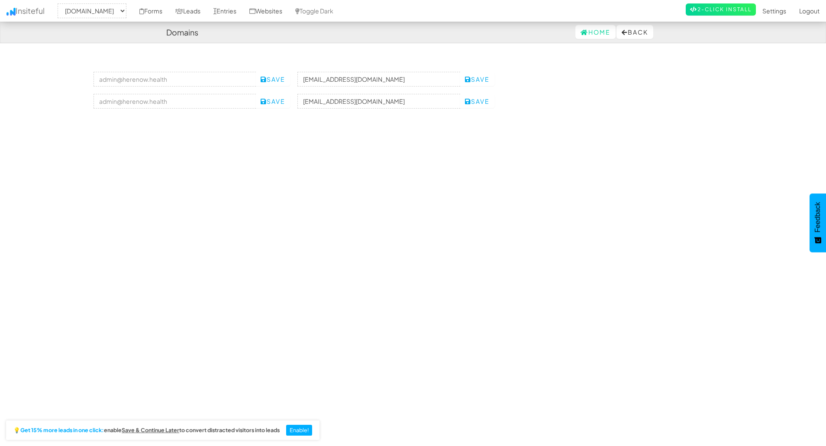
click at [439, 141] on div "Toggle navigation Insiteful -- None -- [DOMAIN_NAME] [DOMAIN_NAME] Forms Leads …" at bounding box center [413, 241] width 826 height 379
click at [750, 106] on link "View" at bounding box center [733, 101] width 37 height 14
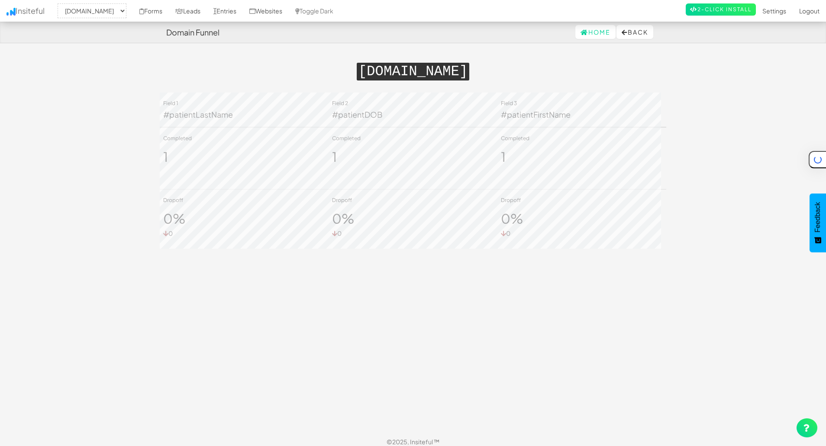
select select "2389"
click at [633, 32] on button "Back" at bounding box center [635, 32] width 37 height 14
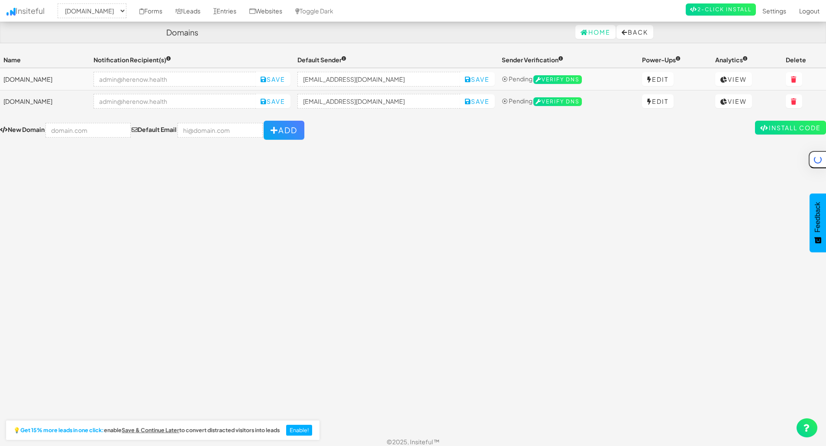
select select "2389"
click at [728, 101] on icon at bounding box center [723, 102] width 7 height 6
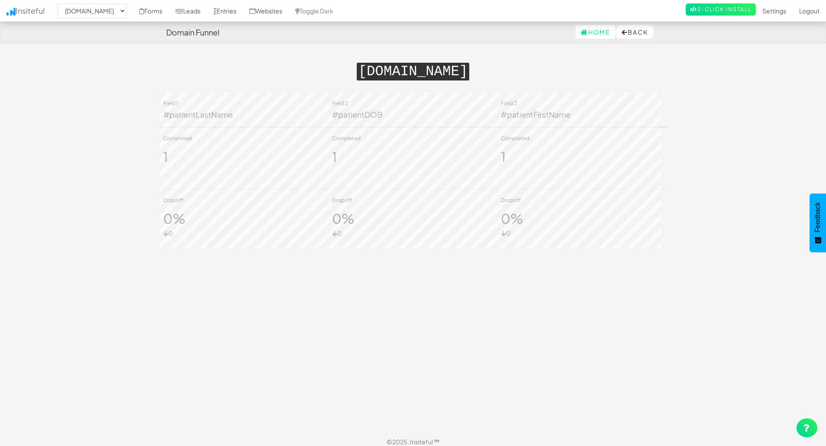
select select "2389"
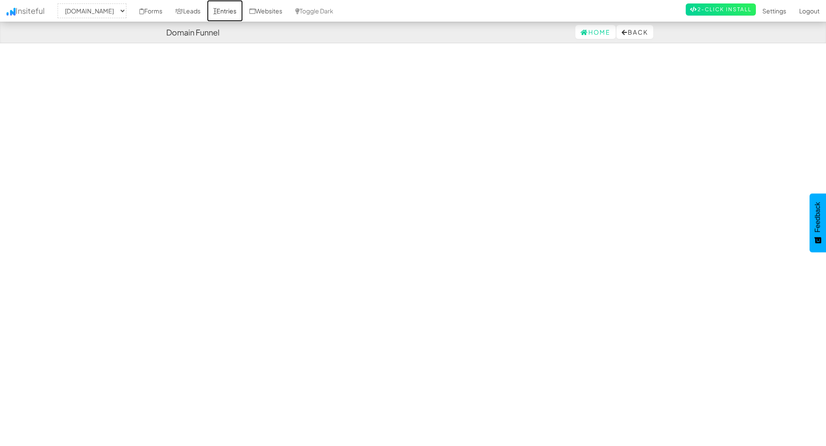
click at [216, 10] on icon at bounding box center [214, 11] width 3 height 6
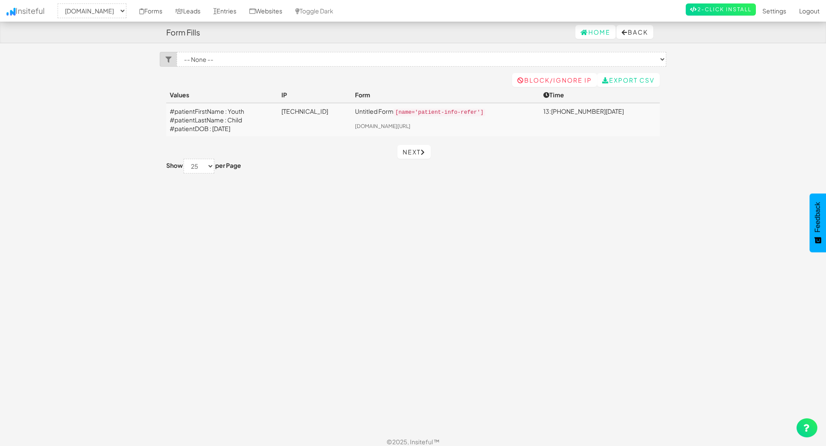
select select "2389"
click at [241, 58] on select "-- None -- Untitled Form (herenow-production.up.railway.app/refer[name='patient…" at bounding box center [422, 59] width 490 height 15
click at [285, 10] on link "Websites" at bounding box center [266, 11] width 46 height 22
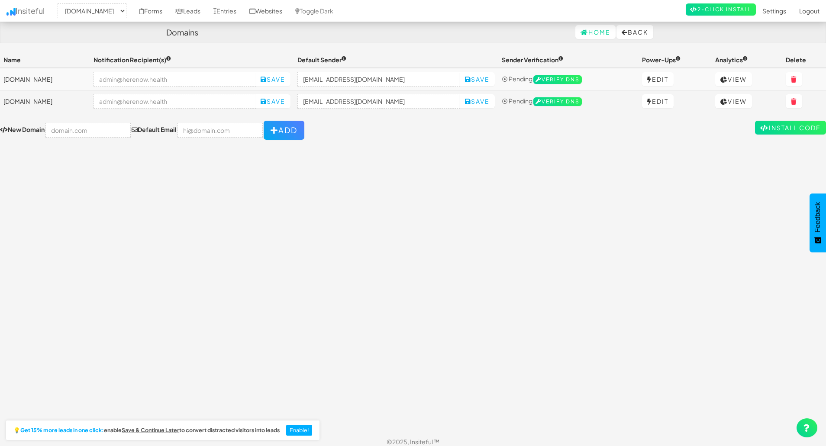
select select "2389"
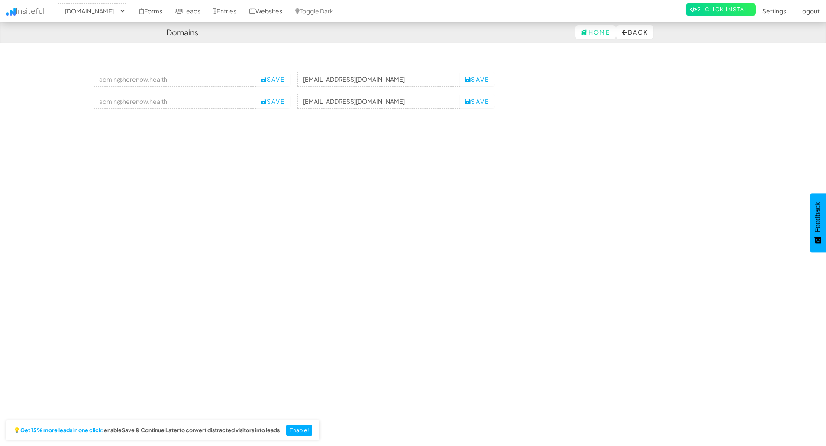
click at [728, 101] on icon at bounding box center [723, 102] width 7 height 6
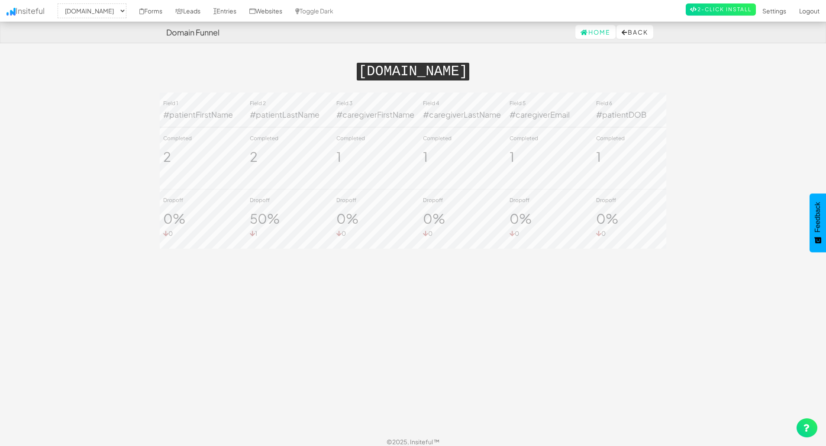
select select "2389"
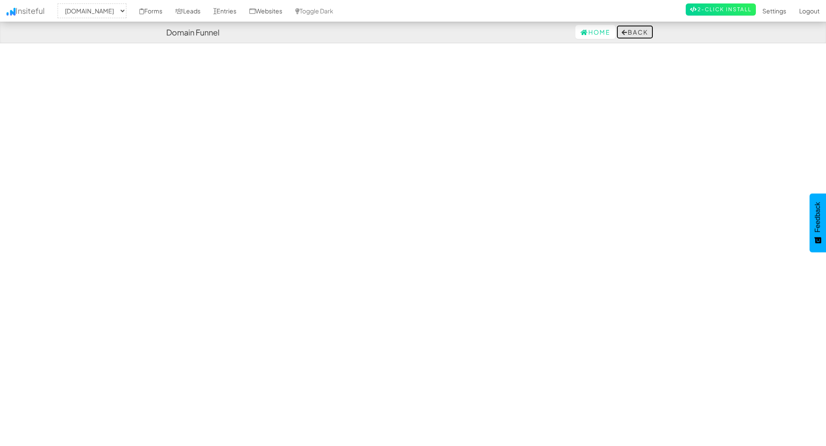
click at [628, 36] on button "Back" at bounding box center [635, 32] width 37 height 14
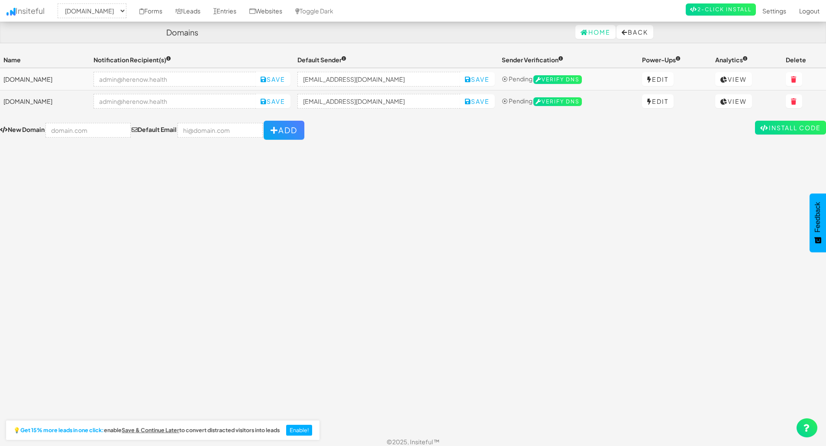
select select "2389"
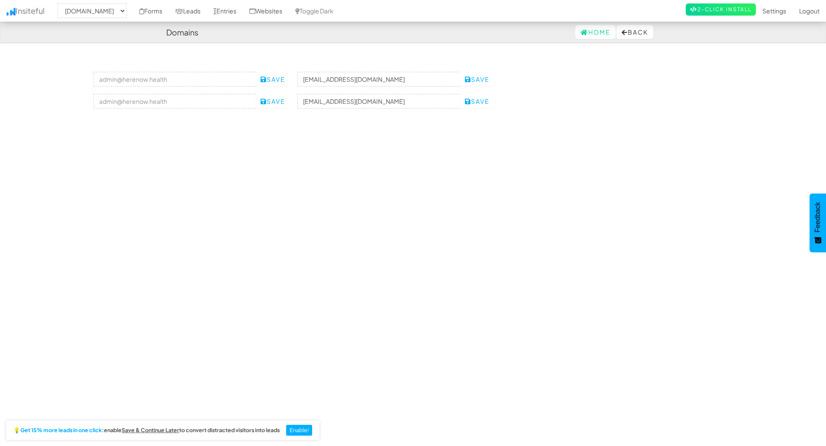
click at [728, 104] on icon at bounding box center [723, 102] width 7 height 6
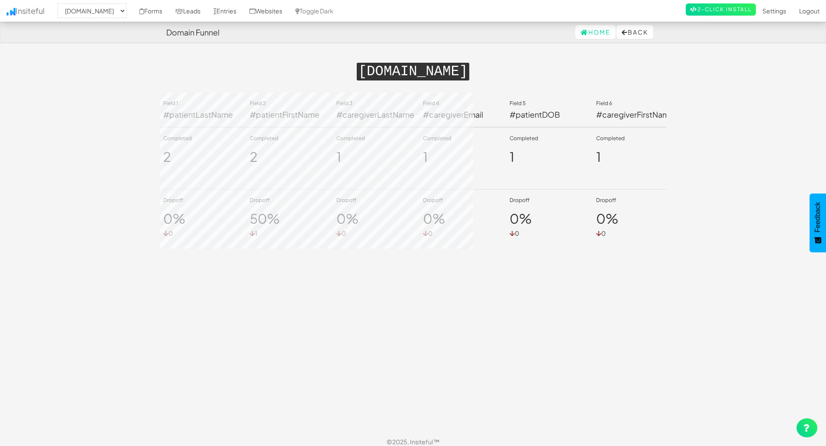
select select "2389"
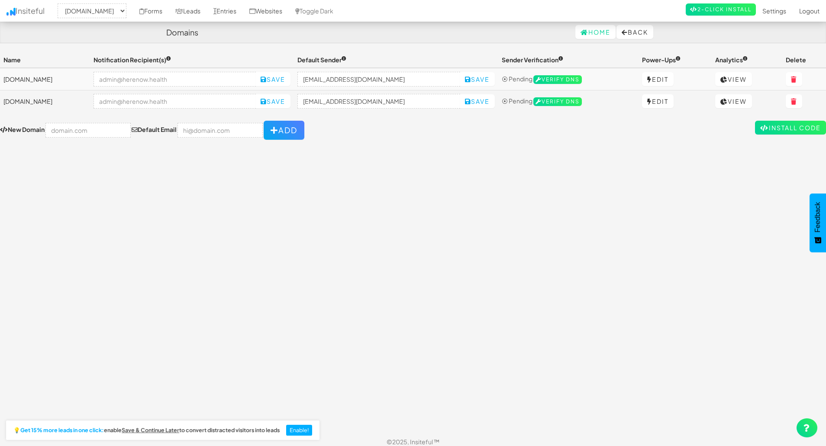
select select "2389"
click at [746, 80] on link "View" at bounding box center [733, 79] width 37 height 14
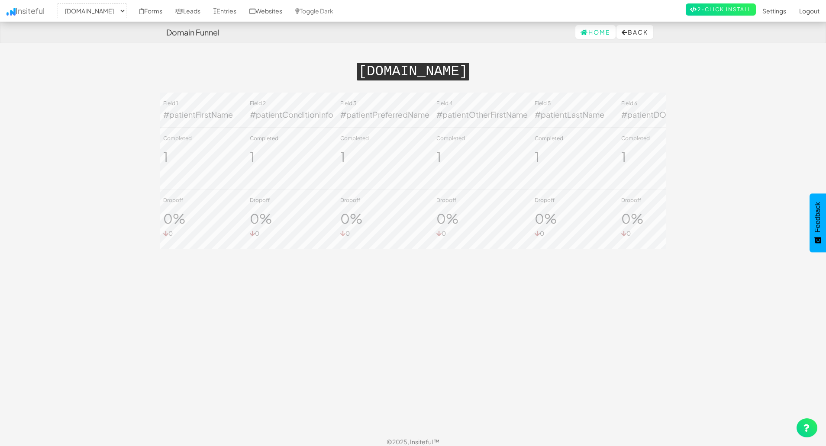
select select "2389"
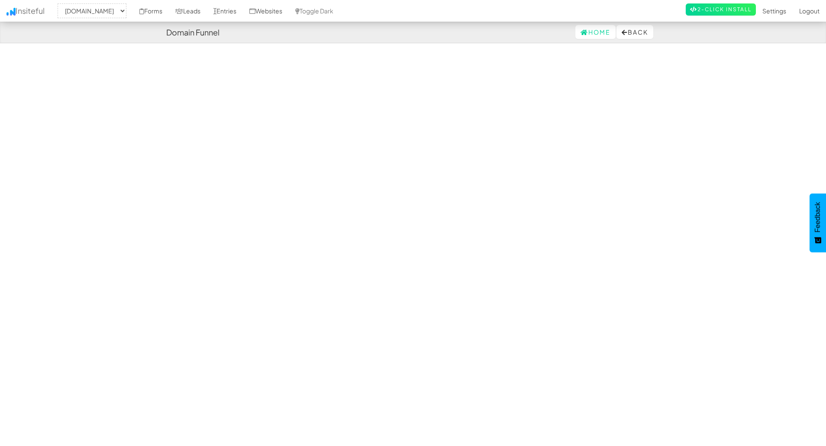
click at [62, 151] on body "Domain Funnel Home Back Toggle navigation Insiteful -- None -- [DOMAIN_NAME] [D…" at bounding box center [413, 237] width 826 height 474
